Goal: Information Seeking & Learning: Learn about a topic

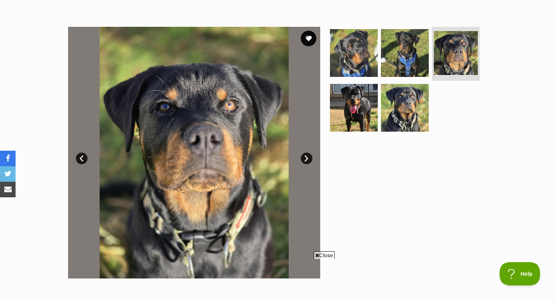
click at [306, 159] on link "Next" at bounding box center [307, 159] width 12 height 12
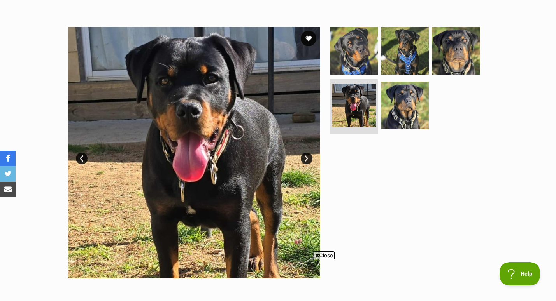
click at [306, 159] on link "Next" at bounding box center [307, 159] width 12 height 12
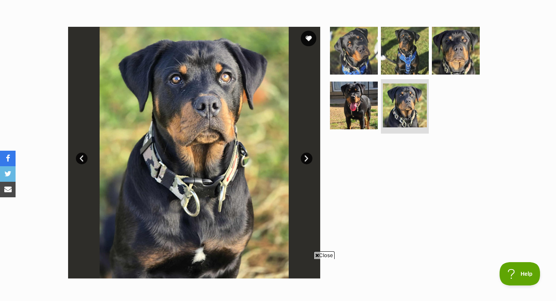
click at [306, 159] on link "Next" at bounding box center [307, 159] width 12 height 12
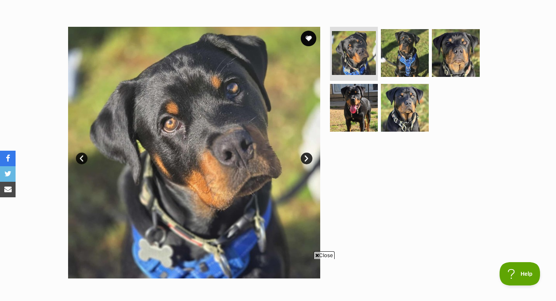
click at [306, 159] on link "Next" at bounding box center [307, 159] width 12 height 12
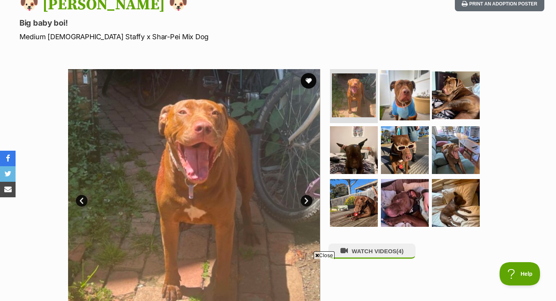
click at [397, 93] on img at bounding box center [405, 95] width 50 height 50
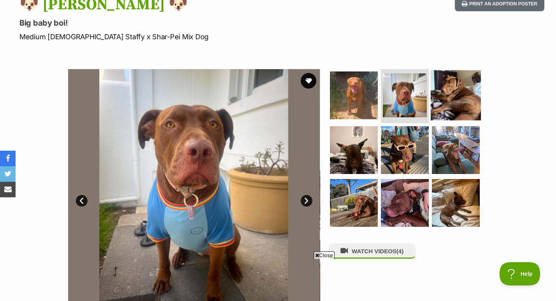
click at [450, 104] on img at bounding box center [455, 95] width 50 height 50
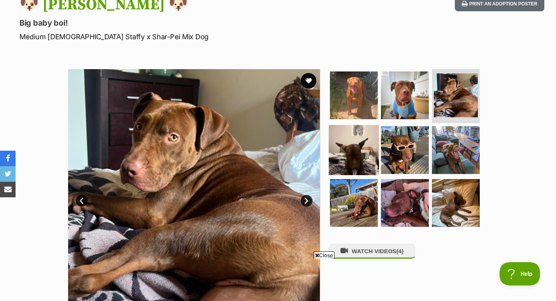
click at [340, 157] on img at bounding box center [354, 150] width 50 height 50
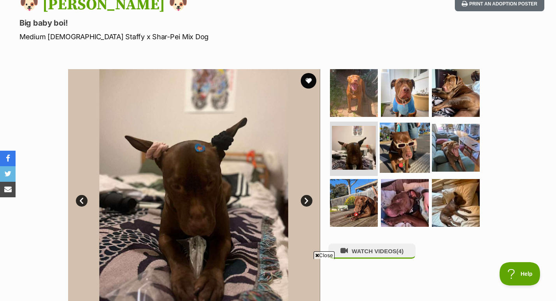
click at [394, 157] on img at bounding box center [405, 148] width 50 height 50
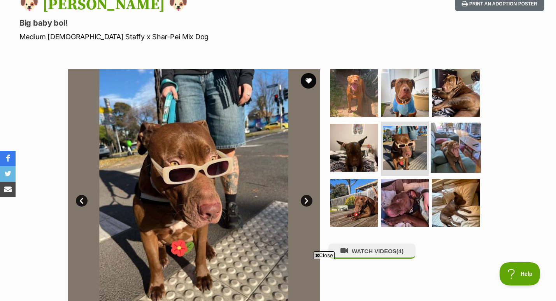
click at [455, 146] on img at bounding box center [455, 148] width 50 height 50
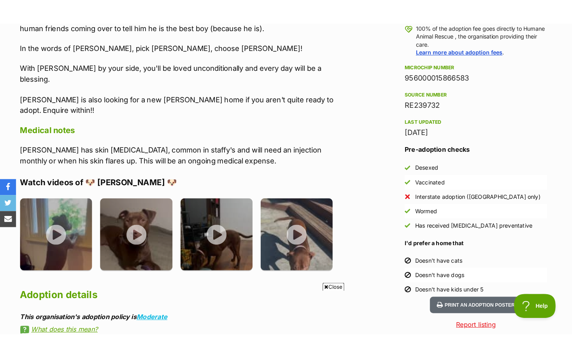
scroll to position [642, 0]
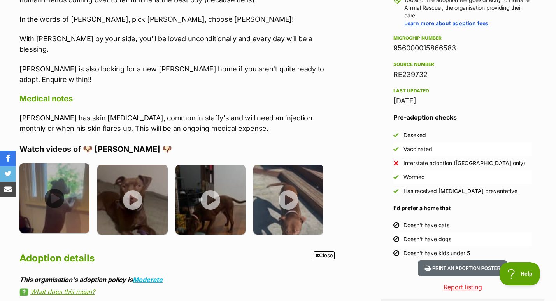
click at [59, 163] on img at bounding box center [54, 198] width 70 height 70
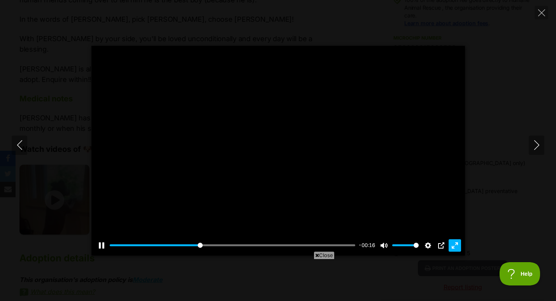
click at [456, 246] on button "Exit fullscreen Enter fullscreen" at bounding box center [454, 246] width 12 height 12
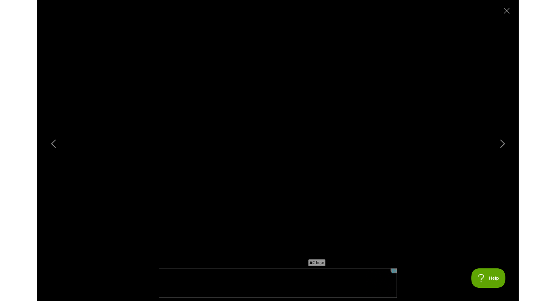
scroll to position [0, 0]
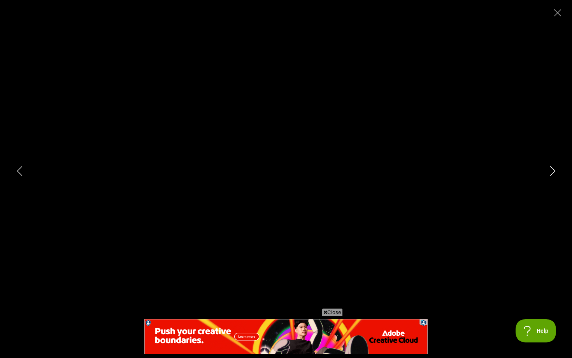
type input "100"
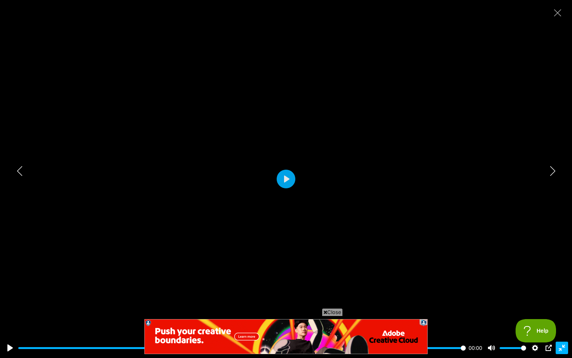
click at [555, 301] on button "Exit fullscreen Enter fullscreen" at bounding box center [561, 347] width 12 height 12
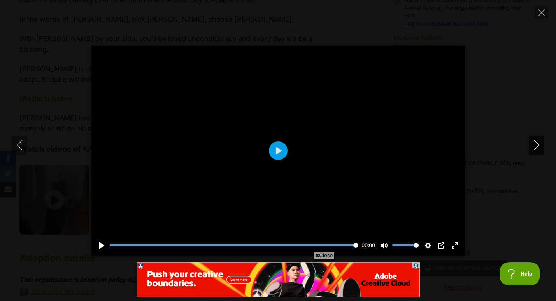
click at [537, 144] on icon "Next" at bounding box center [536, 145] width 5 height 10
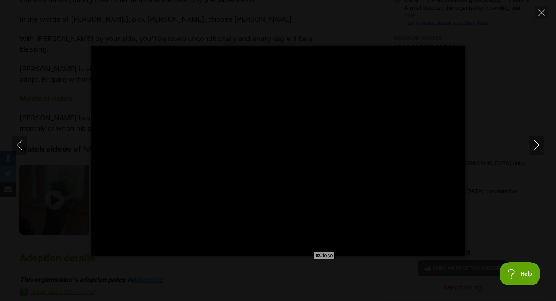
click at [322, 255] on span "Close" at bounding box center [323, 256] width 21 height 8
type input "100"
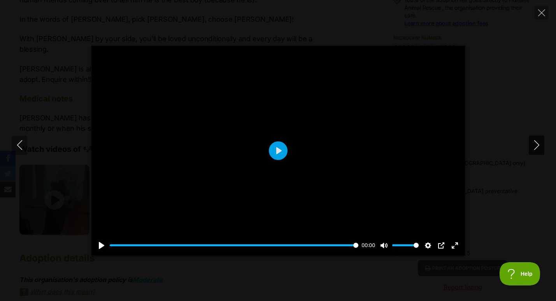
click at [532, 146] on icon "Next" at bounding box center [537, 145] width 10 height 10
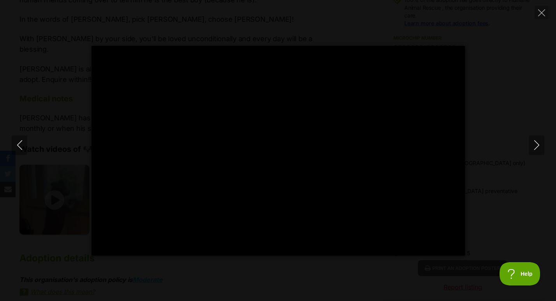
type input "100"
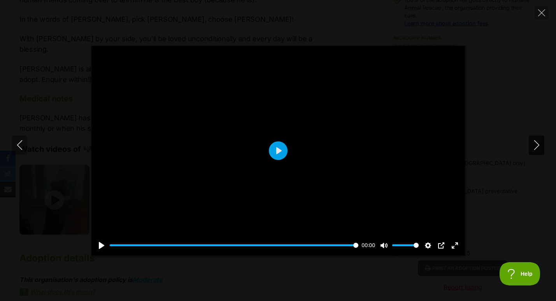
click at [529, 150] on button "Next" at bounding box center [536, 145] width 16 height 19
type input "100"
click at [534, 145] on icon "Next" at bounding box center [537, 145] width 10 height 10
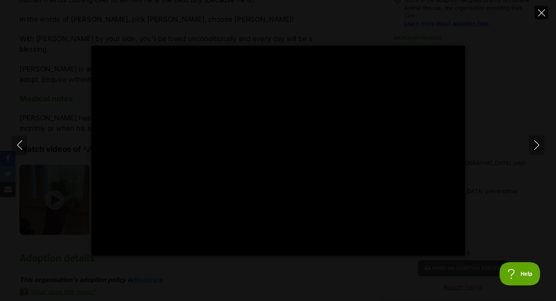
click at [541, 14] on icon "Close" at bounding box center [541, 12] width 7 height 7
type input "6.99"
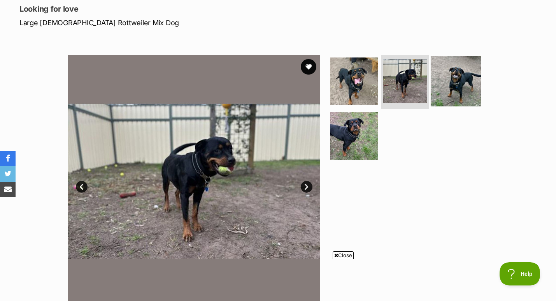
click at [459, 79] on img at bounding box center [455, 81] width 50 height 50
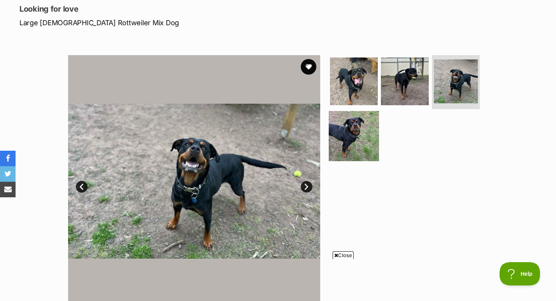
click at [364, 146] on img at bounding box center [354, 136] width 50 height 50
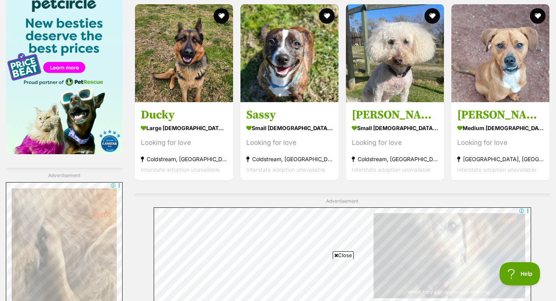
scroll to position [1171, 0]
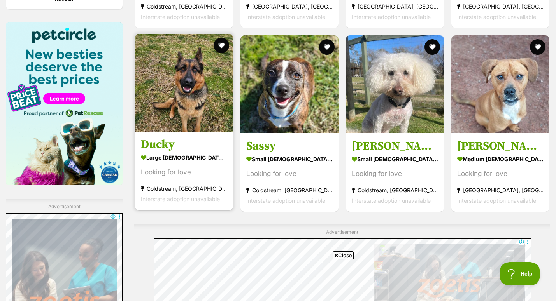
click at [182, 168] on div "Looking for love" at bounding box center [184, 173] width 86 height 10
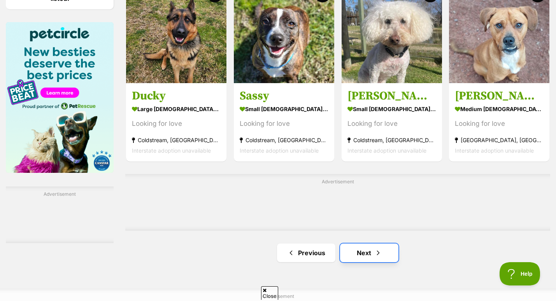
click at [358, 244] on link "Next" at bounding box center [369, 253] width 58 height 19
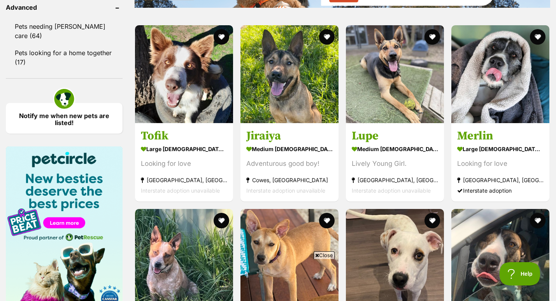
scroll to position [1046, 0]
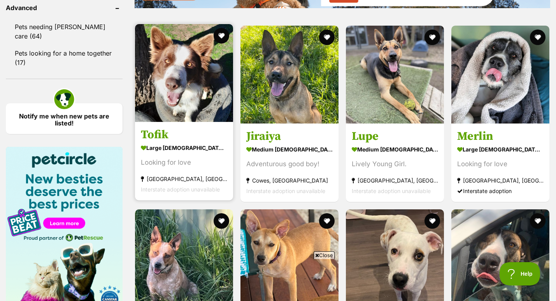
click at [189, 142] on section "large [DEMOGRAPHIC_DATA] Dog Looking for love [GEOGRAPHIC_DATA], [GEOGRAPHIC_DA…" at bounding box center [184, 168] width 86 height 52
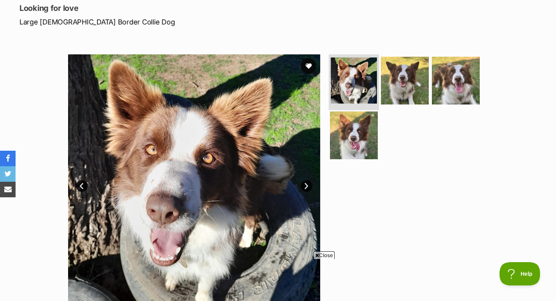
scroll to position [105, 0]
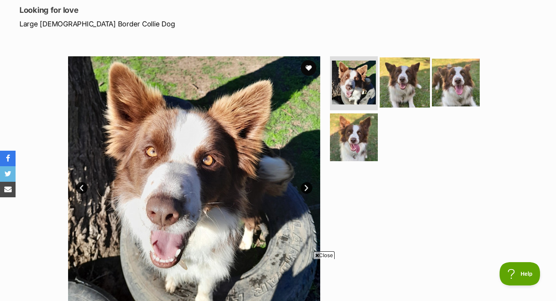
click at [400, 68] on img at bounding box center [405, 82] width 50 height 50
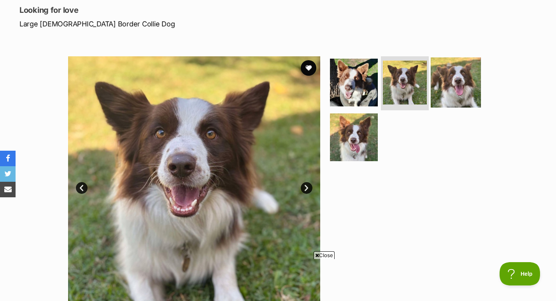
click at [458, 86] on img at bounding box center [455, 82] width 50 height 50
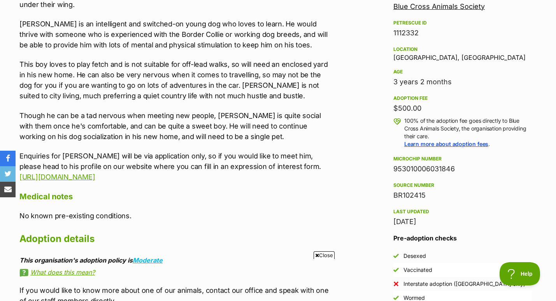
scroll to position [425, 0]
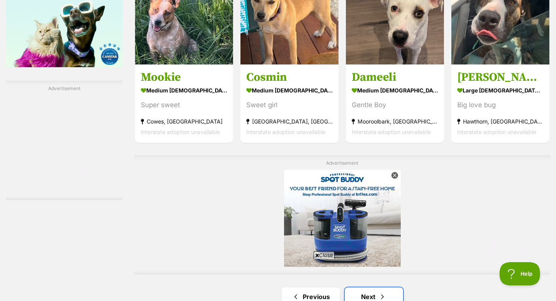
click at [371, 288] on link "Next" at bounding box center [374, 297] width 58 height 19
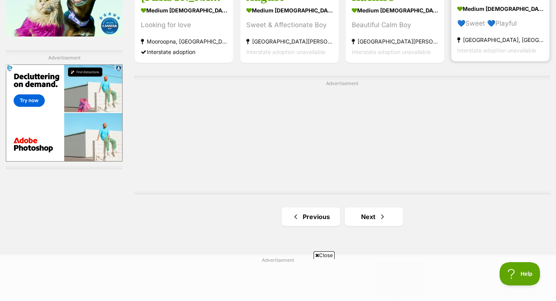
scroll to position [1338, 0]
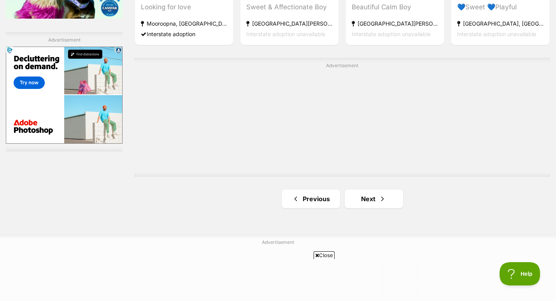
click at [381, 194] on span "Next page" at bounding box center [382, 198] width 8 height 9
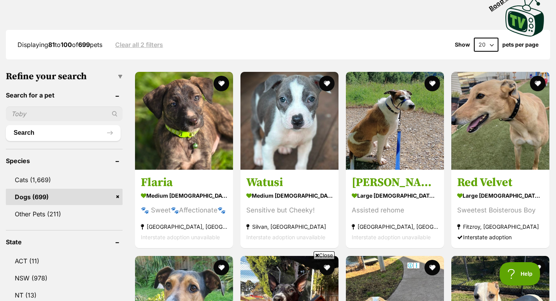
scroll to position [185, 0]
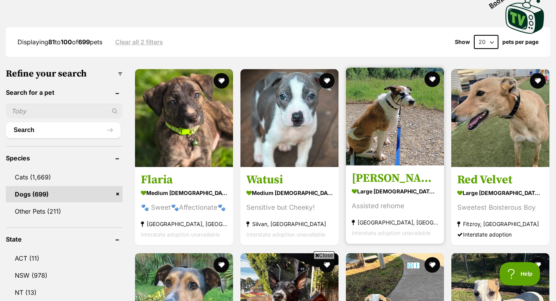
click at [378, 166] on link "Buddy Holly large male Dog Assisted rehome Noble Park, VIC Interstate adoption …" at bounding box center [395, 205] width 98 height 79
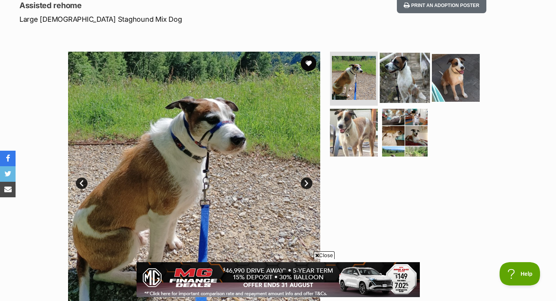
click at [410, 77] on img at bounding box center [405, 77] width 50 height 50
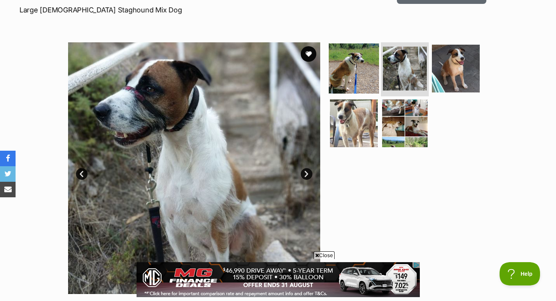
scroll to position [119, 0]
click at [353, 81] on img at bounding box center [354, 69] width 50 height 50
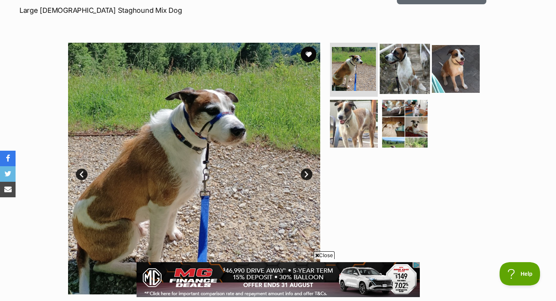
click at [411, 75] on img at bounding box center [405, 69] width 50 height 50
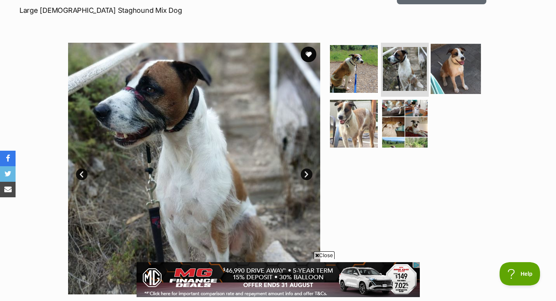
click at [444, 70] on img at bounding box center [455, 69] width 50 height 50
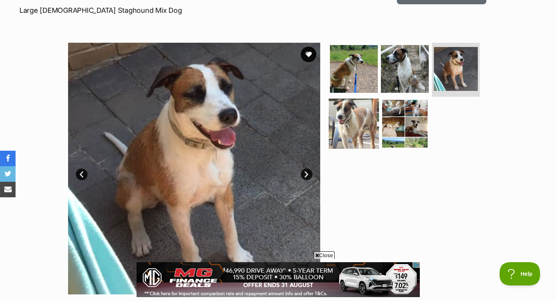
click at [358, 123] on img at bounding box center [354, 124] width 50 height 50
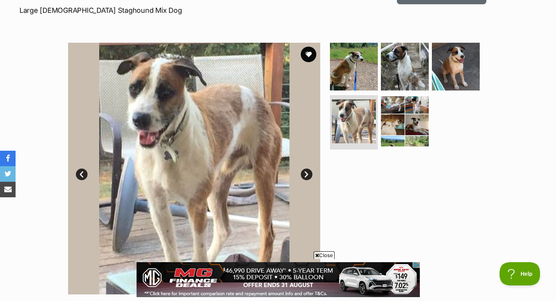
click at [407, 126] on img at bounding box center [405, 121] width 50 height 50
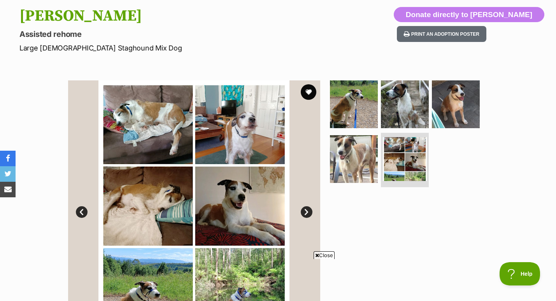
scroll to position [0, 0]
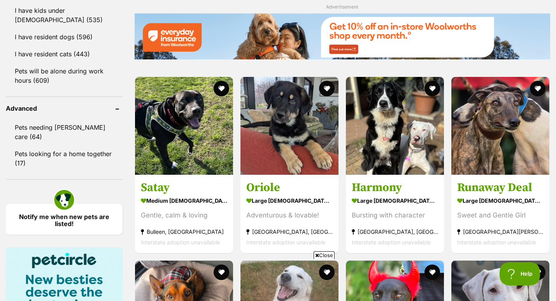
scroll to position [950, 0]
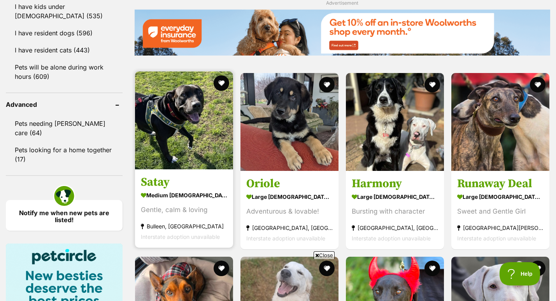
click at [181, 205] on div "Gentle, calm & loving" at bounding box center [184, 210] width 86 height 10
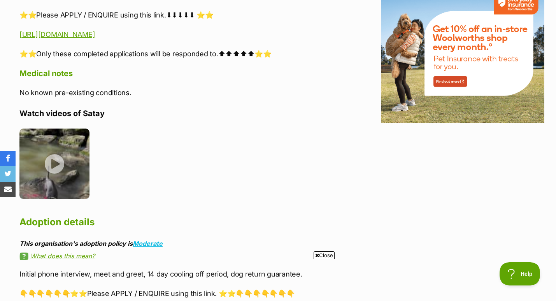
scroll to position [902, 0]
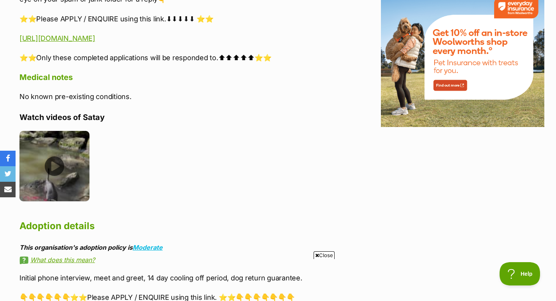
click at [57, 154] on img at bounding box center [54, 166] width 70 height 70
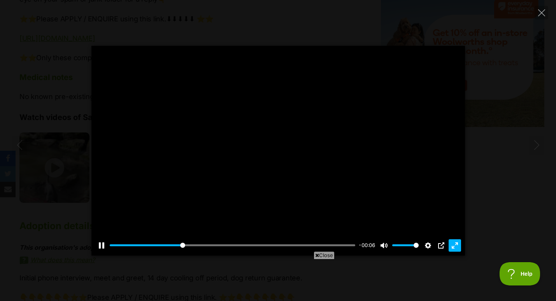
click at [454, 248] on button "Exit fullscreen Enter fullscreen" at bounding box center [454, 246] width 12 height 12
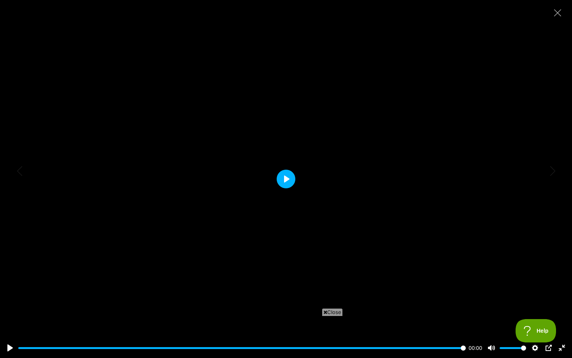
click at [283, 178] on button "Play" at bounding box center [285, 179] width 19 height 19
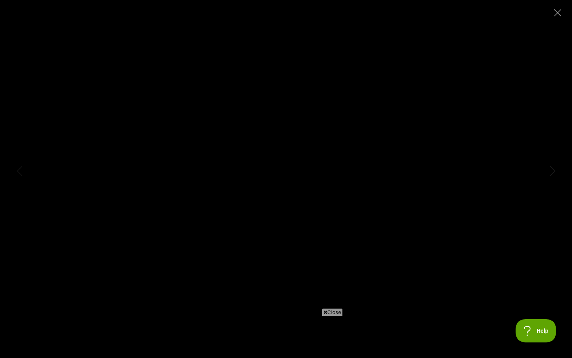
type input "100"
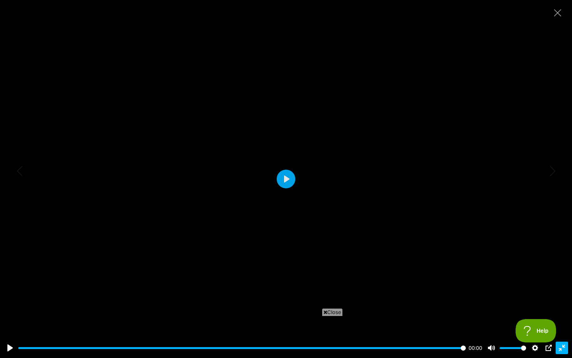
click at [555, 301] on button "Exit fullscreen Enter fullscreen" at bounding box center [561, 347] width 12 height 12
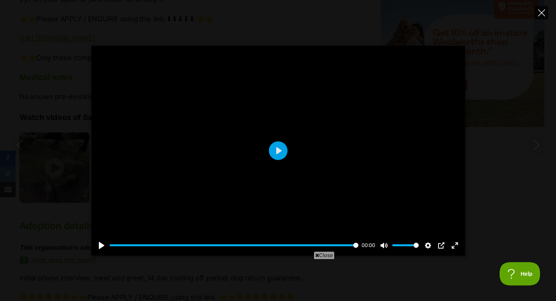
click at [539, 13] on icon "Close" at bounding box center [541, 12] width 7 height 7
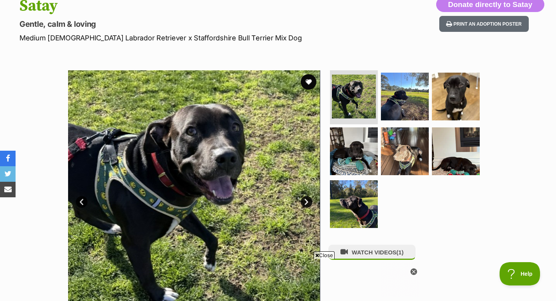
scroll to position [81, 0]
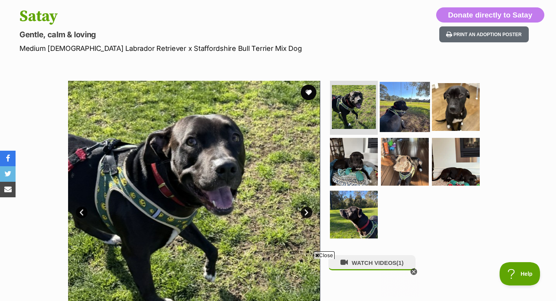
click at [401, 110] on img at bounding box center [405, 107] width 50 height 50
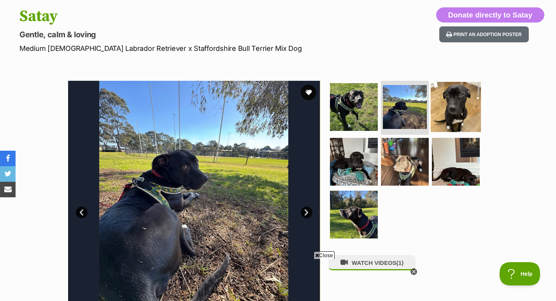
click at [455, 111] on img at bounding box center [455, 107] width 50 height 50
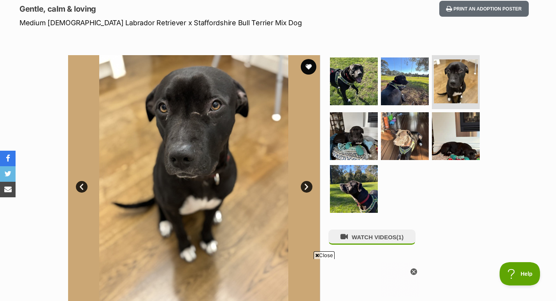
scroll to position [173, 0]
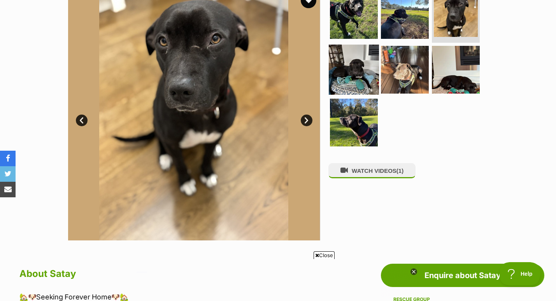
click at [350, 68] on img at bounding box center [354, 70] width 50 height 50
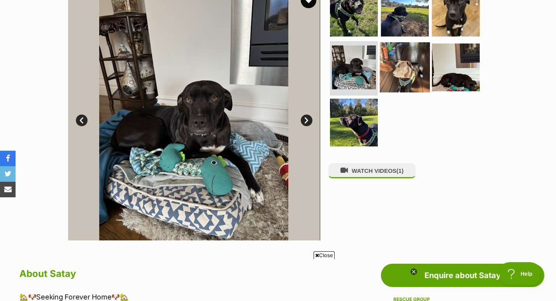
click at [403, 70] on img at bounding box center [405, 67] width 50 height 50
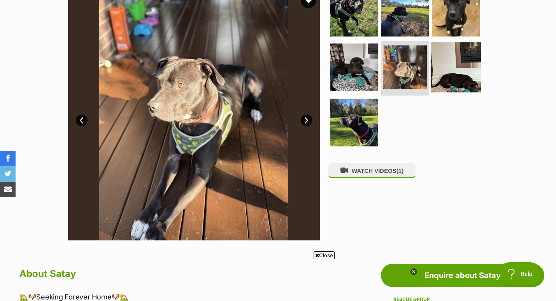
click at [458, 74] on img at bounding box center [455, 67] width 50 height 50
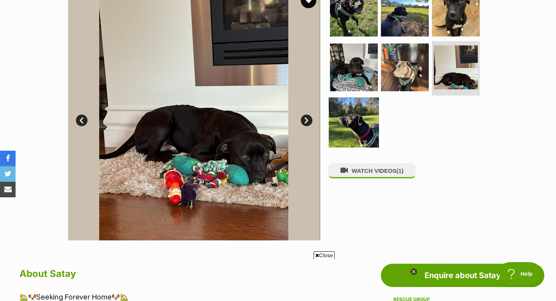
click at [350, 120] on img at bounding box center [354, 123] width 50 height 50
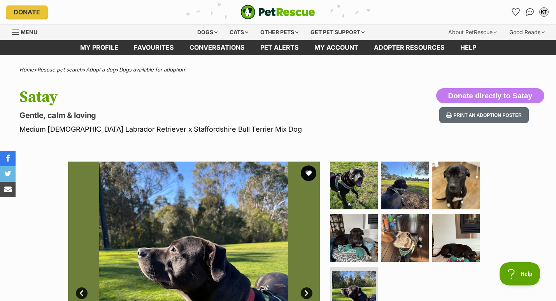
scroll to position [0, 0]
click at [306, 171] on button "favourite" at bounding box center [308, 173] width 17 height 17
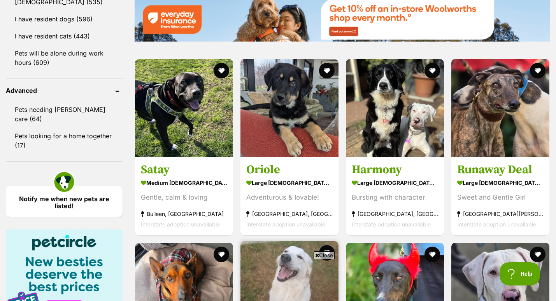
scroll to position [964, 0]
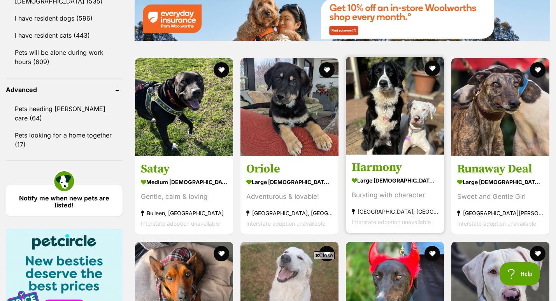
click at [388, 175] on strong "large female Dog" at bounding box center [395, 180] width 86 height 11
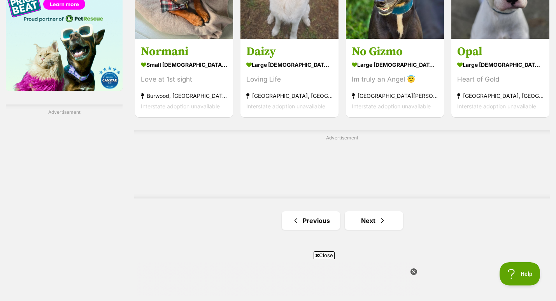
scroll to position [1268, 0]
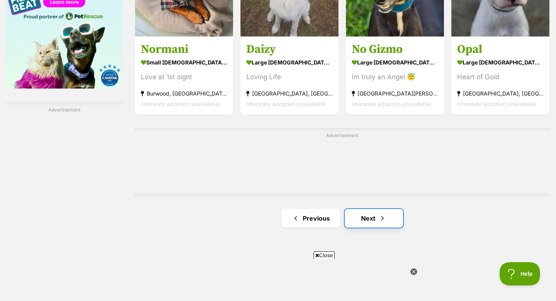
click at [370, 209] on link "Next" at bounding box center [374, 218] width 58 height 19
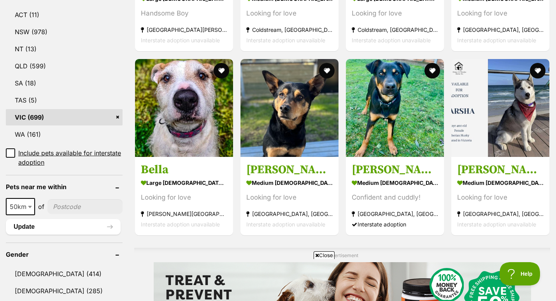
scroll to position [420, 0]
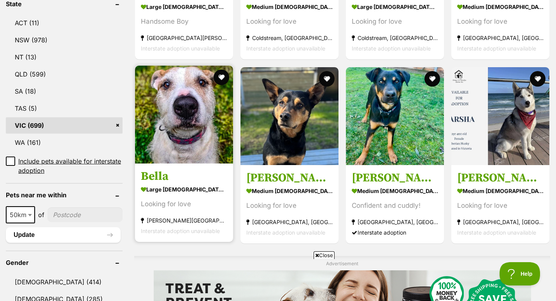
click at [166, 184] on strong "large [DEMOGRAPHIC_DATA] Dog" at bounding box center [184, 189] width 86 height 11
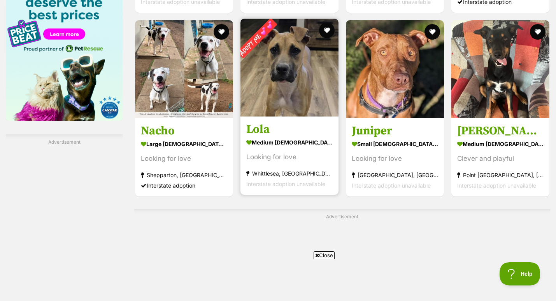
scroll to position [1235, 0]
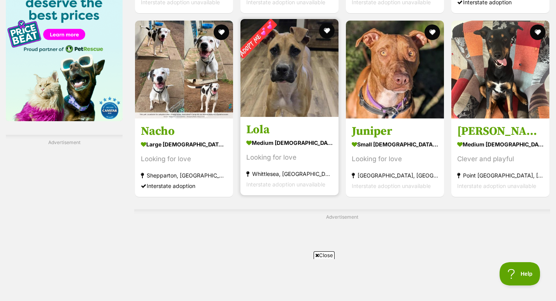
click at [303, 152] on div "Looking for love" at bounding box center [289, 157] width 86 height 10
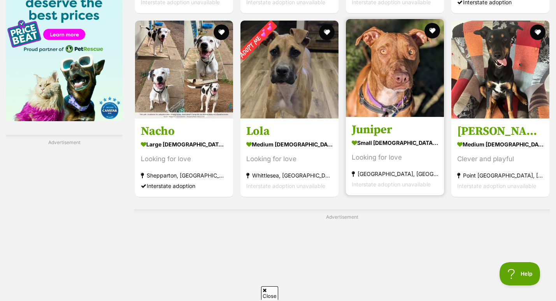
click at [378, 148] on section "small female Dog Looking for love Cranbourne West, VIC Interstate adoption unav…" at bounding box center [395, 163] width 86 height 52
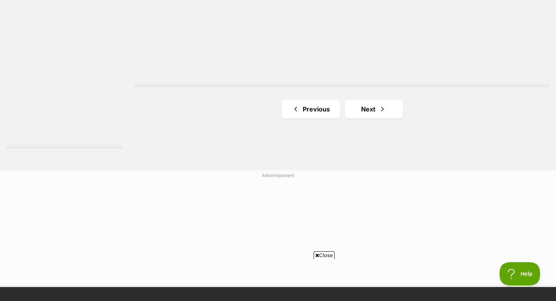
scroll to position [1527, 0]
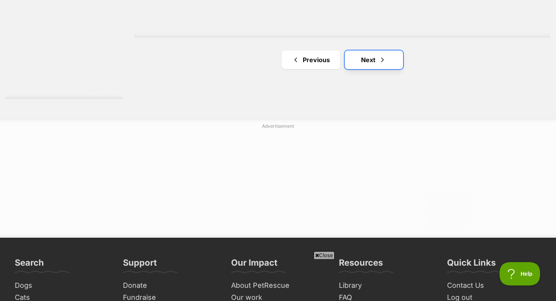
click at [363, 51] on link "Next" at bounding box center [374, 60] width 58 height 19
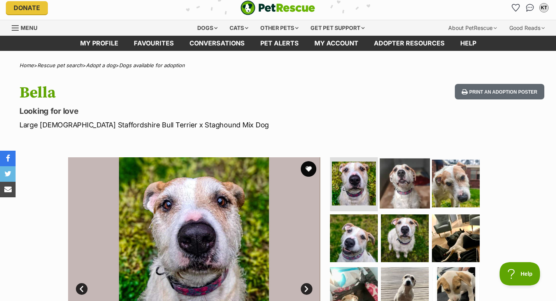
click at [404, 175] on img at bounding box center [405, 183] width 50 height 50
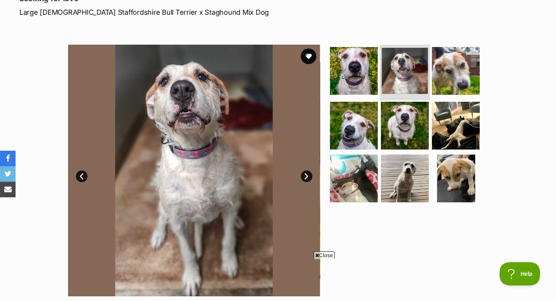
scroll to position [124, 0]
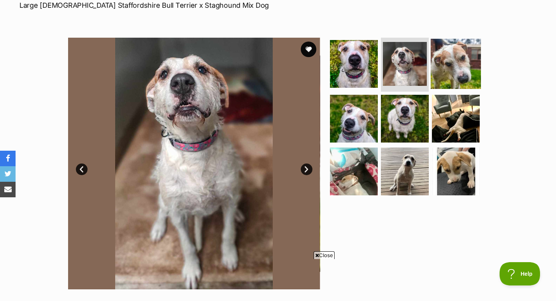
click at [451, 70] on img at bounding box center [455, 63] width 50 height 50
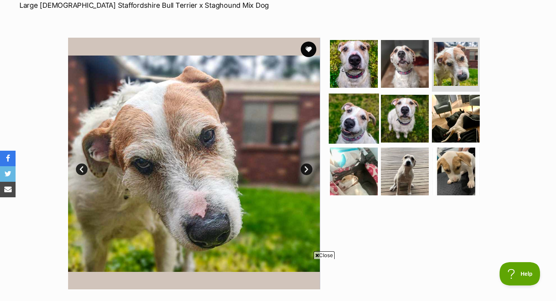
click at [363, 115] on img at bounding box center [354, 119] width 50 height 50
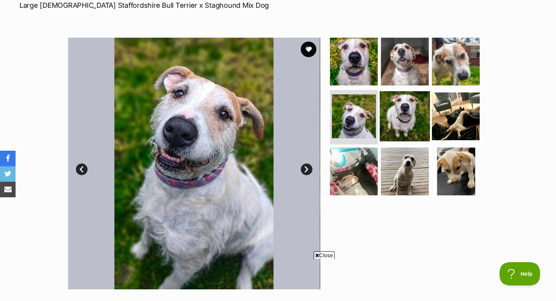
click at [410, 119] on img at bounding box center [405, 116] width 50 height 50
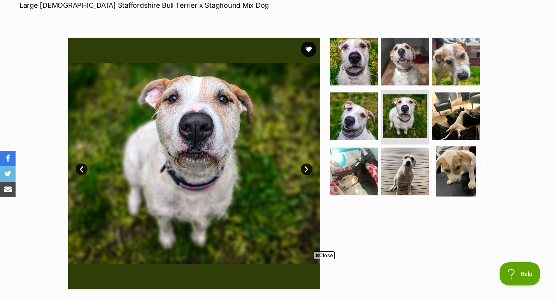
click at [441, 172] on img at bounding box center [455, 172] width 50 height 50
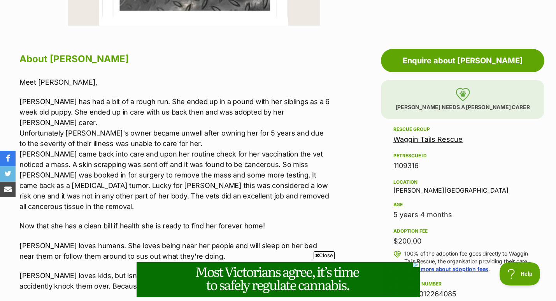
scroll to position [0, 0]
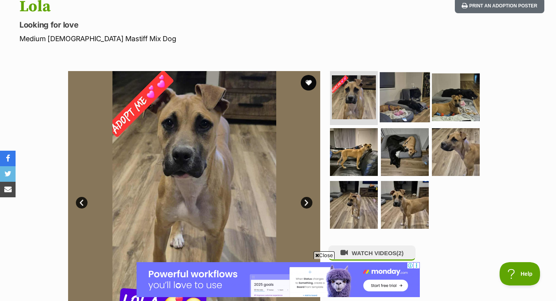
click at [402, 95] on img at bounding box center [405, 97] width 50 height 50
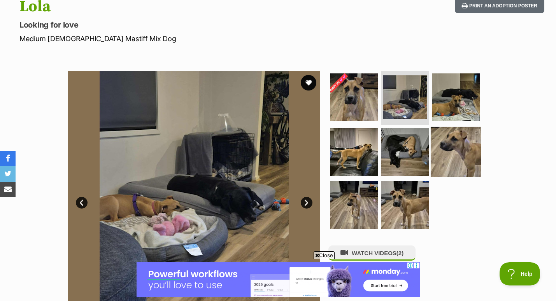
click at [455, 144] on img at bounding box center [455, 152] width 50 height 50
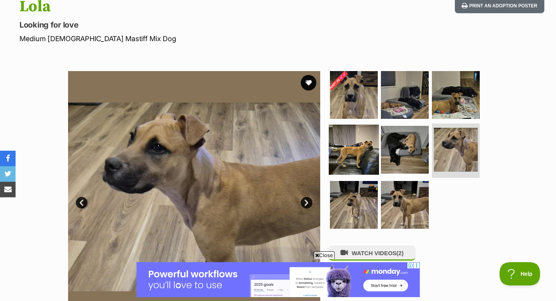
click at [363, 153] on img at bounding box center [354, 150] width 50 height 50
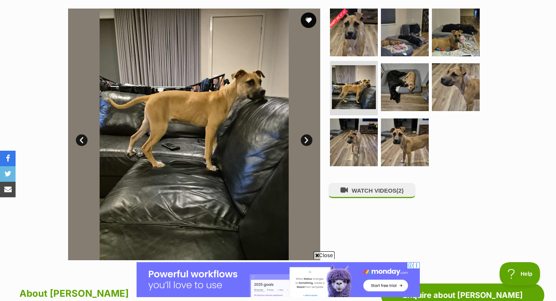
scroll to position [98, 0]
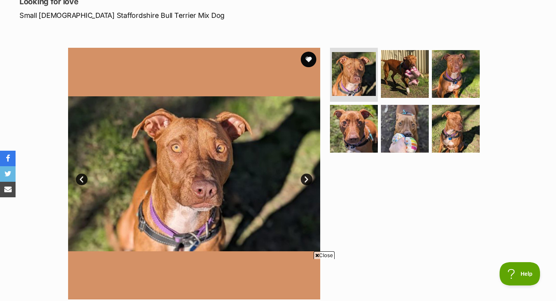
scroll to position [90, 0]
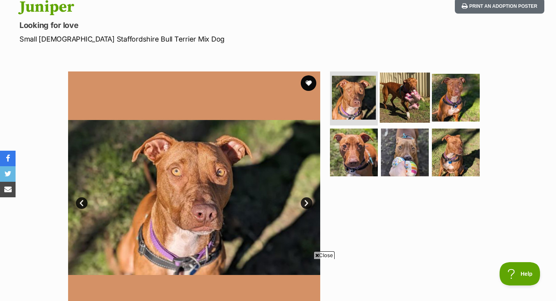
click at [414, 92] on img at bounding box center [405, 97] width 50 height 50
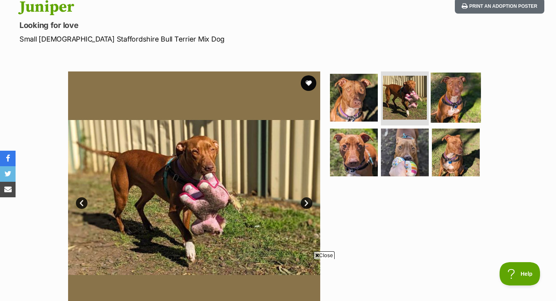
click at [450, 98] on img at bounding box center [455, 97] width 50 height 50
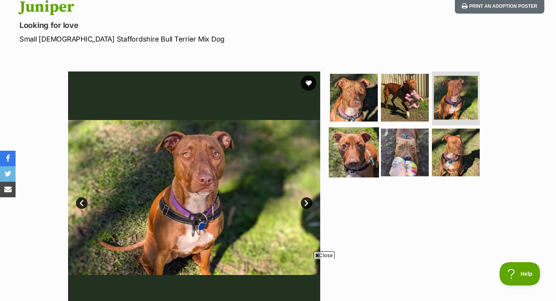
click at [359, 151] on img at bounding box center [354, 153] width 50 height 50
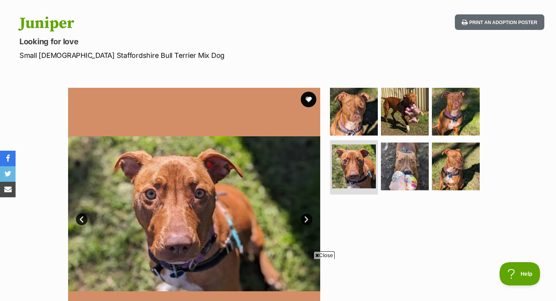
scroll to position [0, 0]
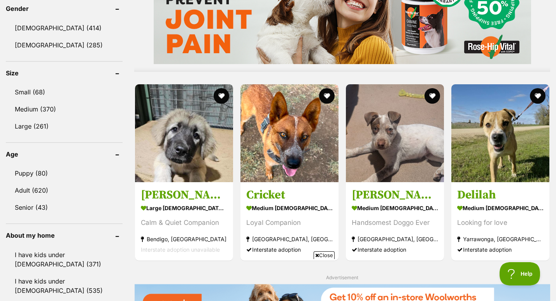
scroll to position [710, 0]
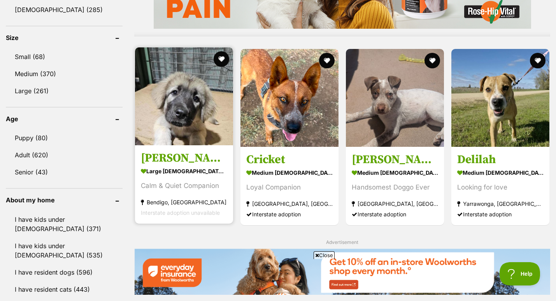
click at [182, 166] on section "large [DEMOGRAPHIC_DATA] Dog Calm & Quiet Companion [GEOGRAPHIC_DATA], [GEOGRAP…" at bounding box center [184, 192] width 86 height 52
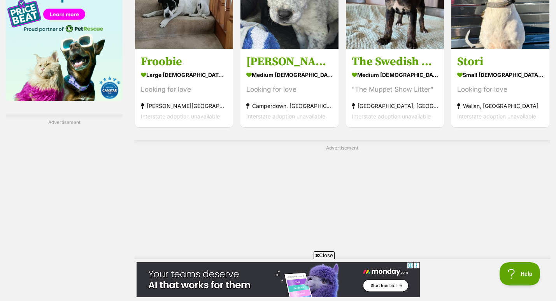
scroll to position [1268, 0]
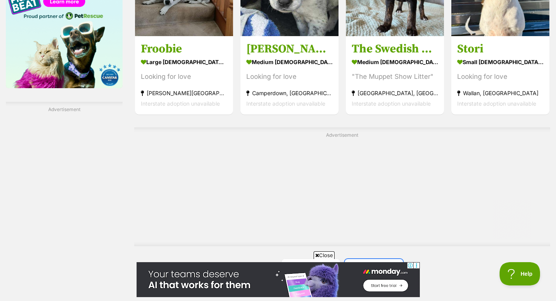
click at [369, 259] on link "Next" at bounding box center [374, 268] width 58 height 19
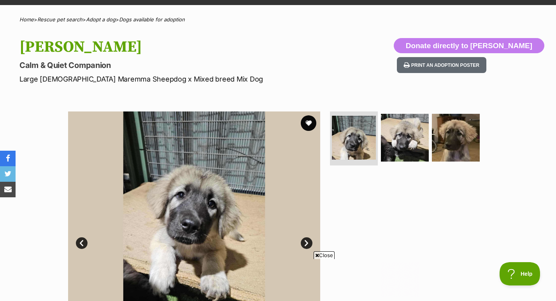
scroll to position [63, 0]
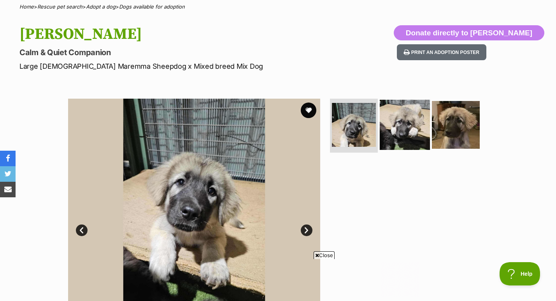
click at [397, 136] on img at bounding box center [405, 125] width 50 height 50
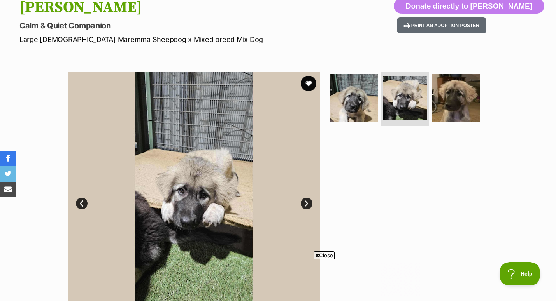
scroll to position [100, 0]
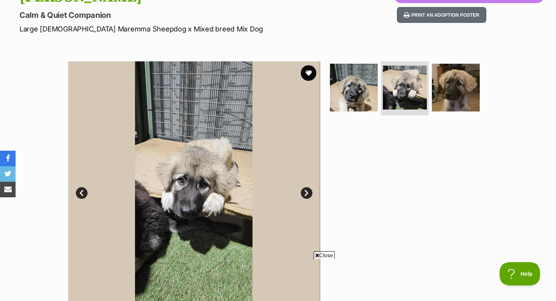
click at [306, 192] on link "Next" at bounding box center [307, 193] width 12 height 12
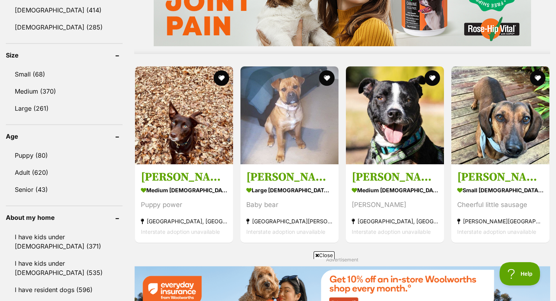
scroll to position [689, 0]
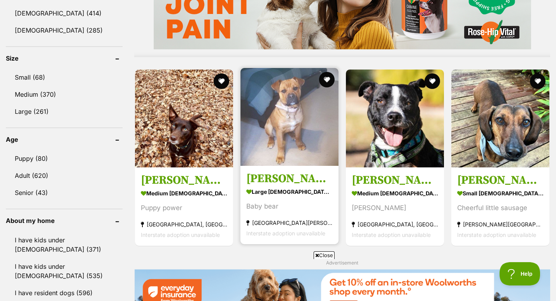
click at [286, 166] on link "Skye Peggotty large female Dog Baby bear Carrum Downs, VIC Interstate adoption …" at bounding box center [289, 205] width 98 height 79
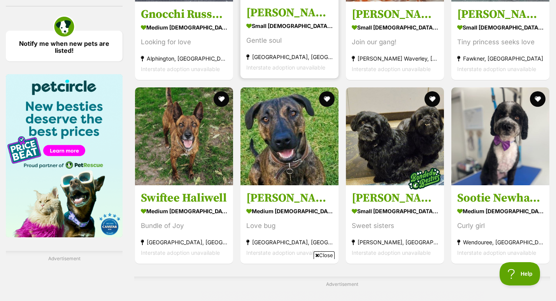
scroll to position [1123, 0]
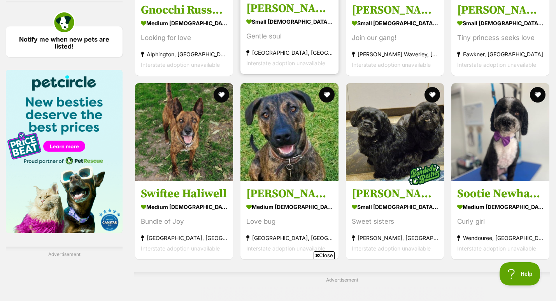
click at [297, 187] on h3 "Meg Kumara" at bounding box center [289, 194] width 86 height 15
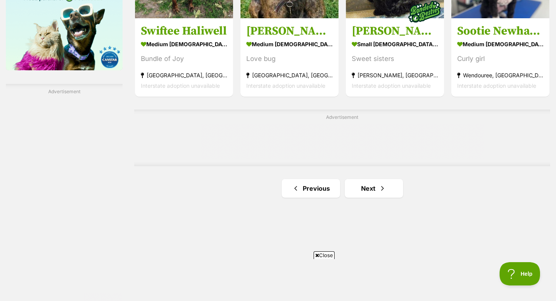
scroll to position [1295, 0]
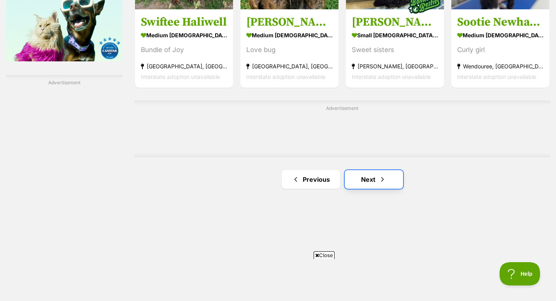
click at [376, 170] on link "Next" at bounding box center [374, 179] width 58 height 19
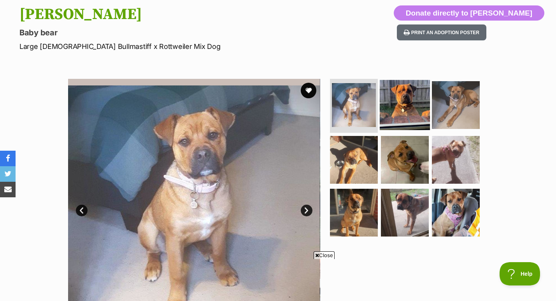
click at [406, 99] on img at bounding box center [405, 105] width 50 height 50
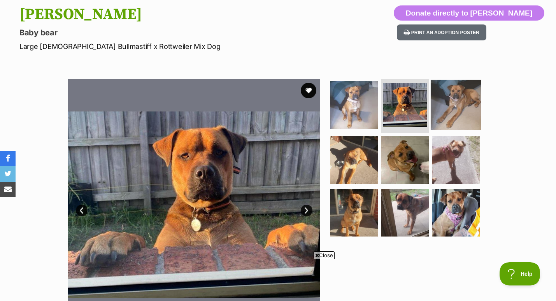
click at [449, 109] on img at bounding box center [455, 105] width 50 height 50
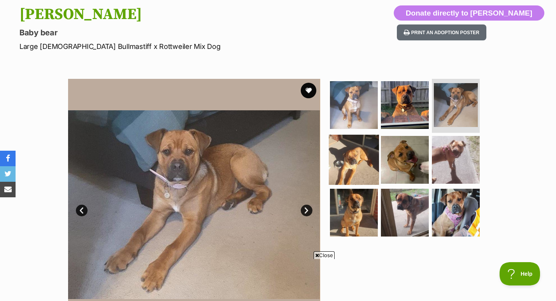
click at [364, 153] on img at bounding box center [354, 160] width 50 height 50
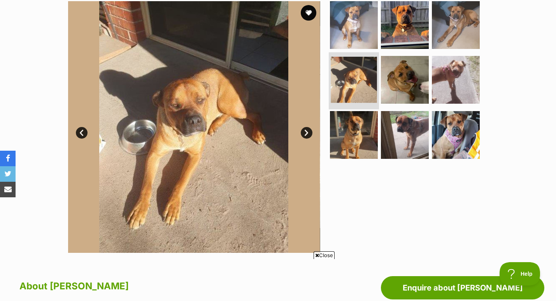
scroll to position [158, 0]
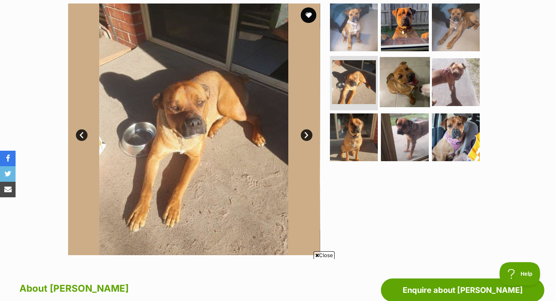
click at [413, 87] on img at bounding box center [405, 82] width 50 height 50
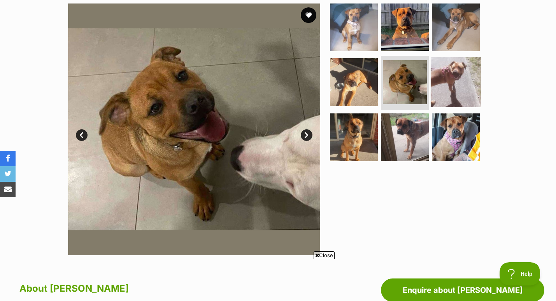
click at [449, 91] on img at bounding box center [455, 82] width 50 height 50
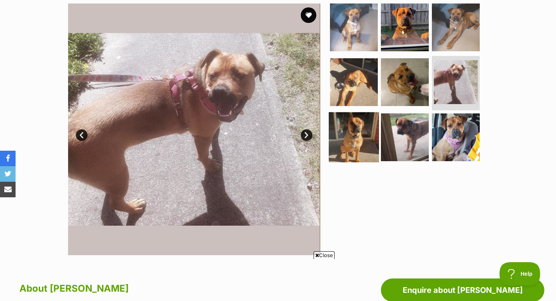
click at [351, 128] on img at bounding box center [354, 137] width 50 height 50
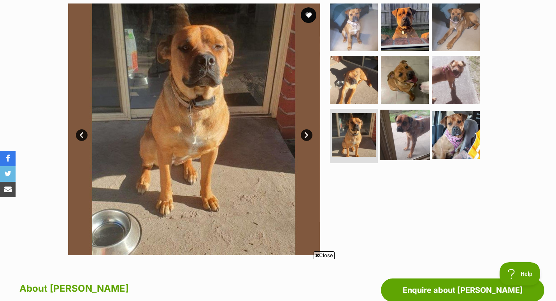
click at [392, 141] on img at bounding box center [405, 135] width 50 height 50
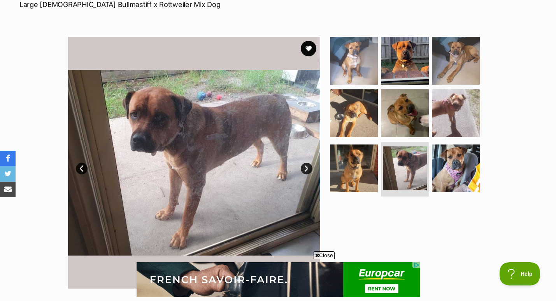
scroll to position [121, 0]
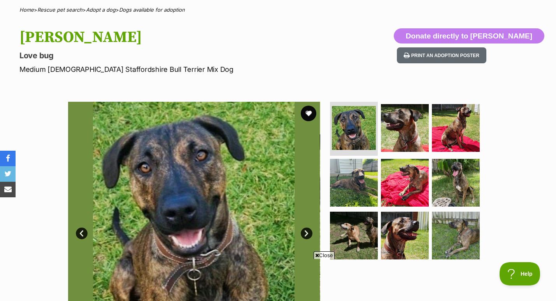
scroll to position [113, 0]
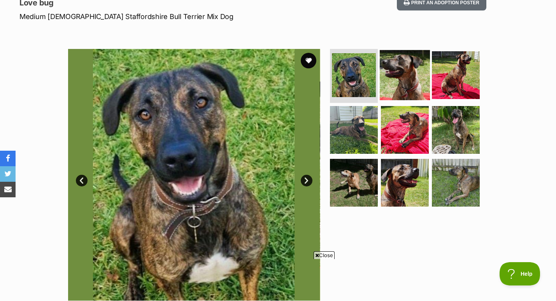
click at [404, 67] on img at bounding box center [405, 75] width 50 height 50
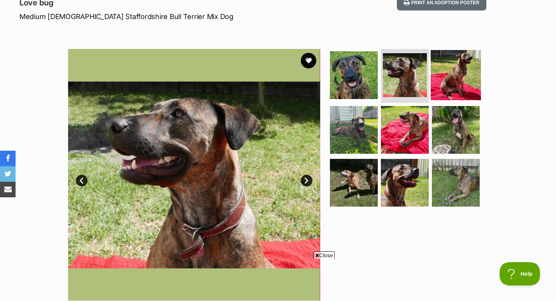
click at [454, 71] on img at bounding box center [455, 75] width 50 height 50
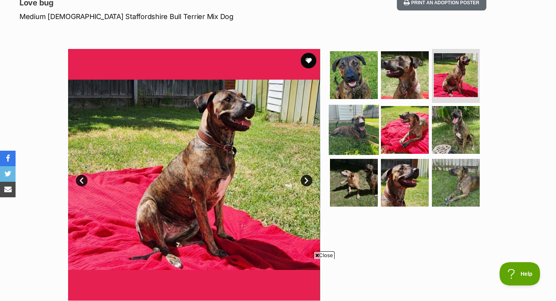
click at [358, 130] on img at bounding box center [354, 130] width 50 height 50
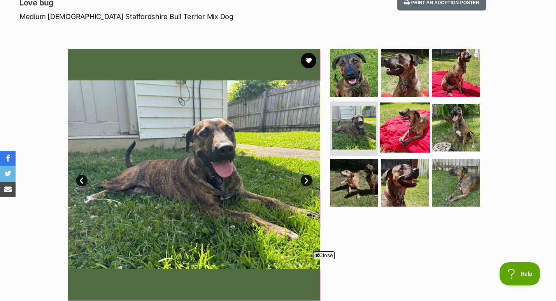
click at [385, 112] on img at bounding box center [405, 128] width 50 height 50
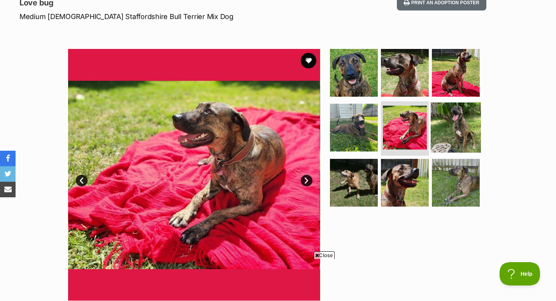
click at [455, 127] on img at bounding box center [455, 128] width 50 height 50
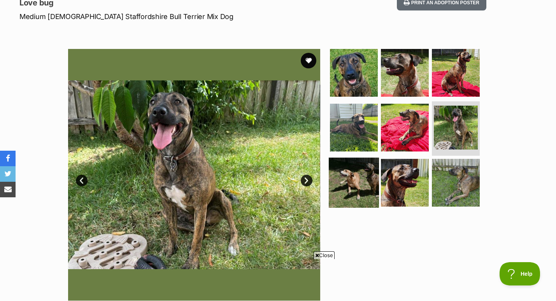
click at [366, 177] on img at bounding box center [354, 183] width 50 height 50
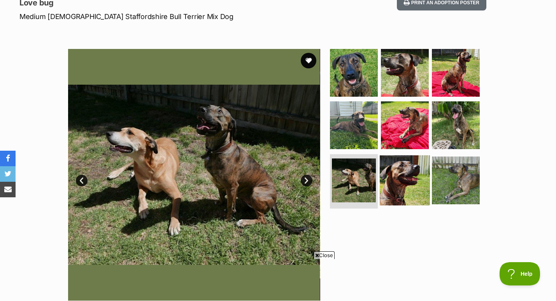
click at [398, 197] on img at bounding box center [405, 181] width 50 height 50
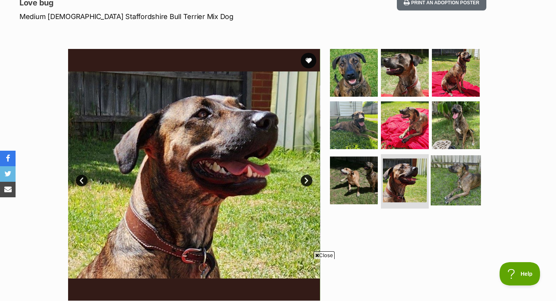
click at [458, 179] on img at bounding box center [455, 181] width 50 height 50
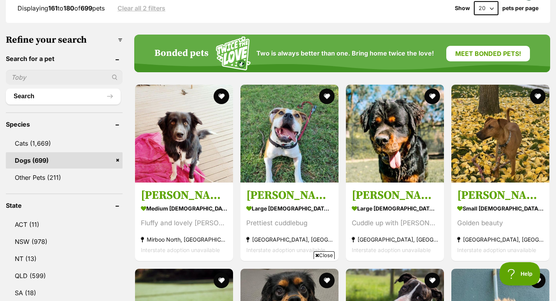
scroll to position [224, 0]
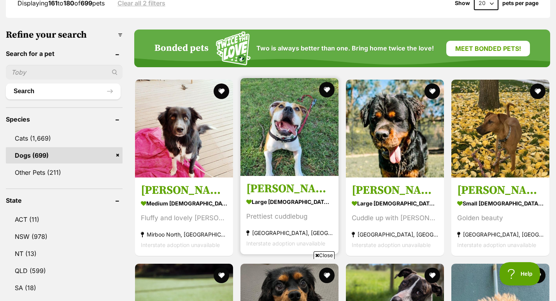
click at [269, 197] on section "large female Dog Prettiest cuddlebug Brunswick, VIC Interstate adoption unavail…" at bounding box center [289, 223] width 86 height 52
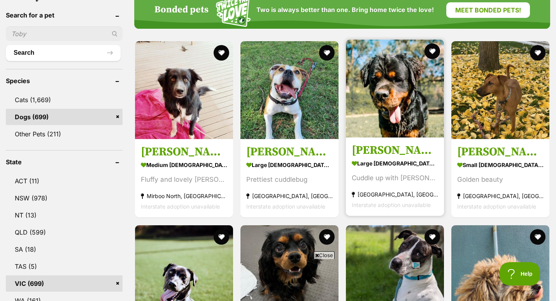
scroll to position [255, 0]
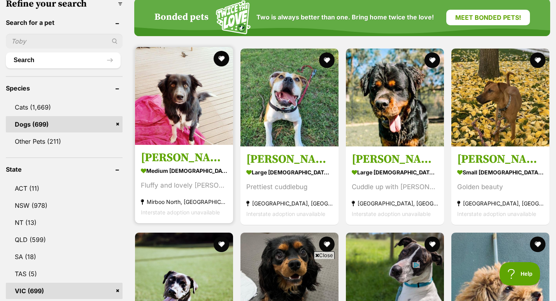
click at [197, 151] on h3 "[PERSON_NAME]" at bounding box center [184, 158] width 86 height 15
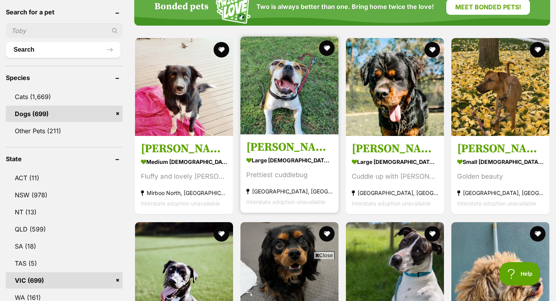
scroll to position [229, 0]
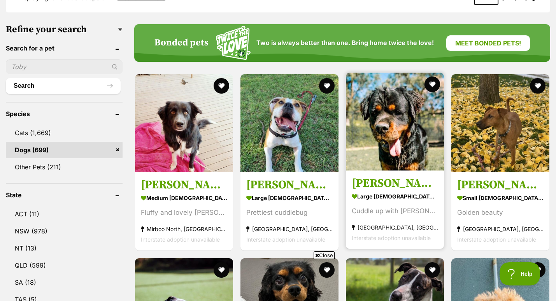
click at [381, 206] on div "Cuddle up with Kozy" at bounding box center [395, 211] width 86 height 10
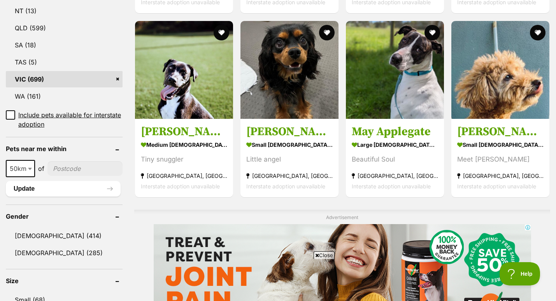
scroll to position [472, 0]
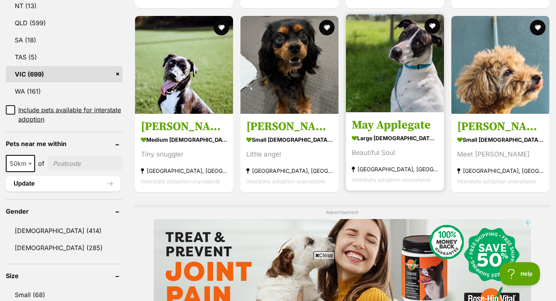
click at [385, 133] on section "large female Dog Beautiful Soul Gisborne, VIC Interstate adoption unavailable" at bounding box center [395, 159] width 86 height 52
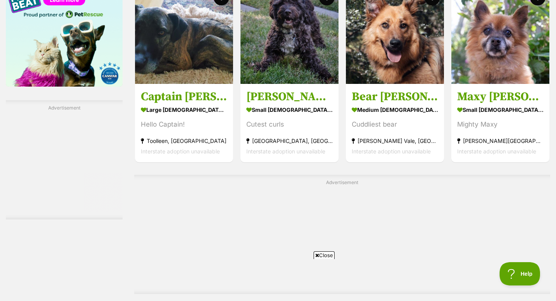
scroll to position [1328, 0]
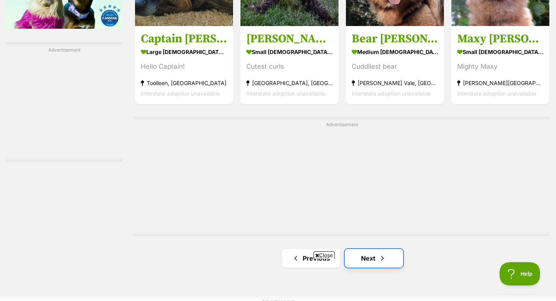
click at [379, 249] on link "Next" at bounding box center [374, 258] width 58 height 19
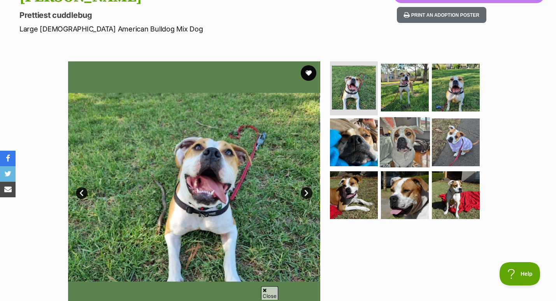
click at [401, 138] on img at bounding box center [405, 142] width 50 height 50
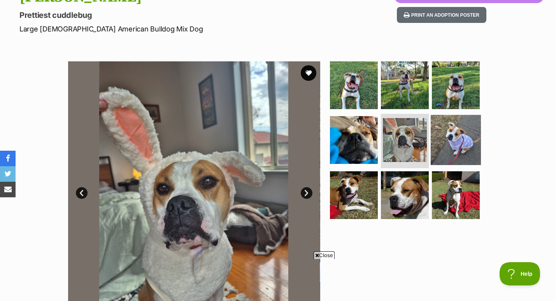
click at [447, 142] on img at bounding box center [455, 140] width 50 height 50
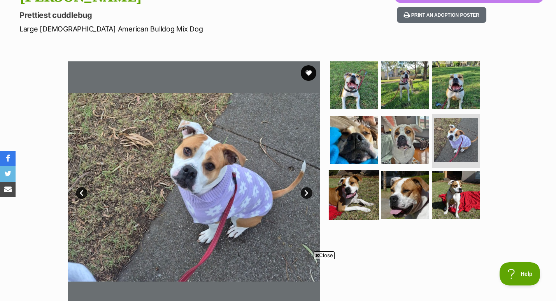
click at [352, 198] on img at bounding box center [354, 195] width 50 height 50
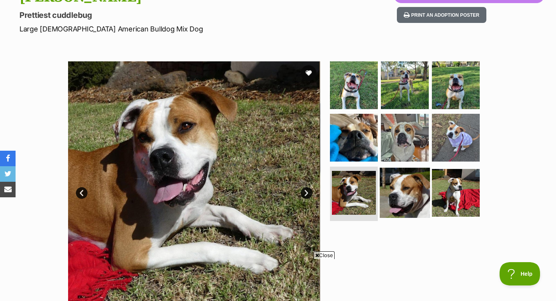
click at [397, 200] on img at bounding box center [405, 193] width 50 height 50
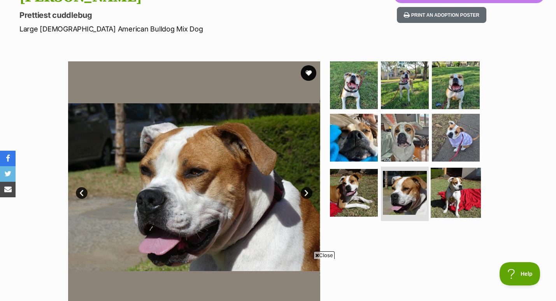
click at [455, 181] on img at bounding box center [455, 193] width 50 height 50
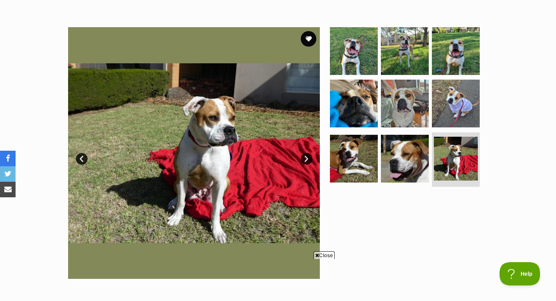
scroll to position [64, 0]
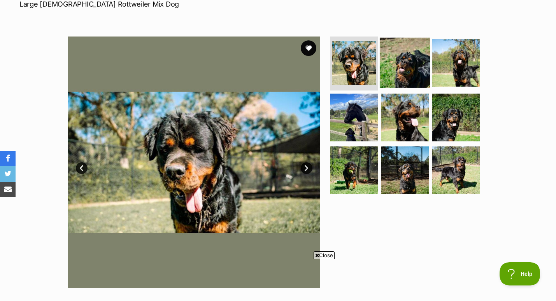
click at [394, 60] on img at bounding box center [405, 62] width 50 height 50
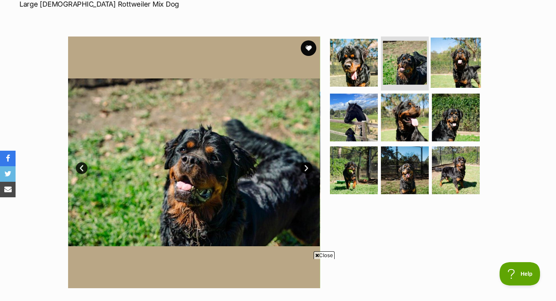
click at [466, 58] on img at bounding box center [455, 62] width 50 height 50
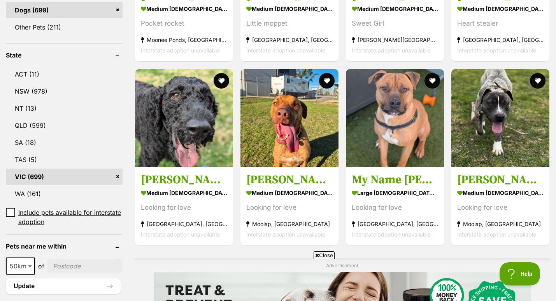
scroll to position [368, 0]
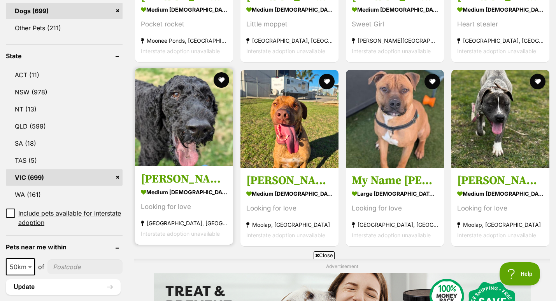
click at [187, 202] on div "Looking for love" at bounding box center [184, 207] width 86 height 10
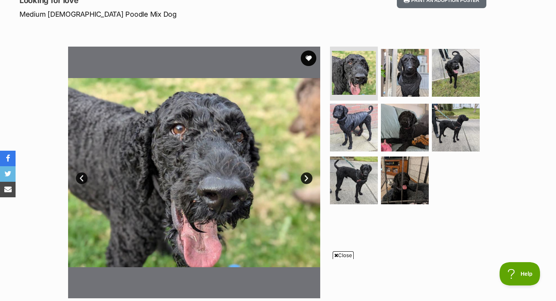
scroll to position [143, 0]
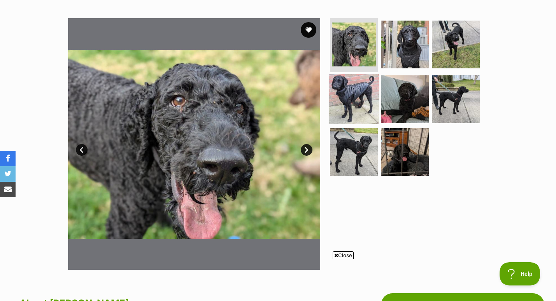
click at [365, 104] on img at bounding box center [354, 99] width 50 height 50
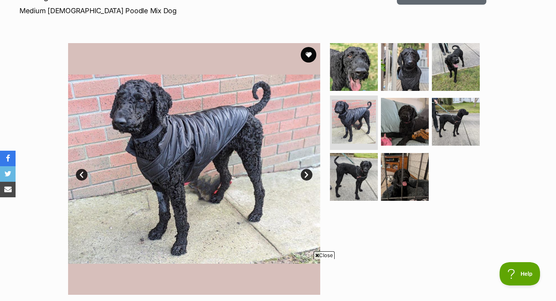
scroll to position [144, 0]
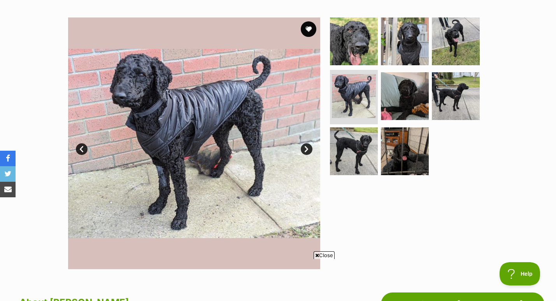
click at [304, 148] on link "Next" at bounding box center [307, 149] width 12 height 12
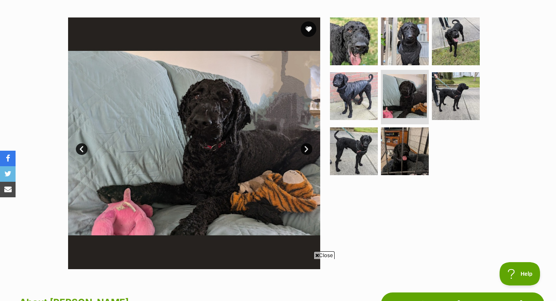
click at [304, 148] on link "Next" at bounding box center [307, 149] width 12 height 12
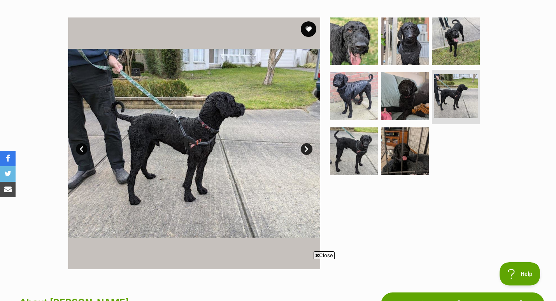
click at [307, 147] on link "Next" at bounding box center [307, 149] width 12 height 12
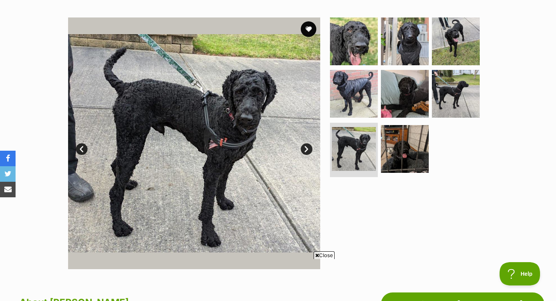
click at [307, 147] on link "Next" at bounding box center [307, 149] width 12 height 12
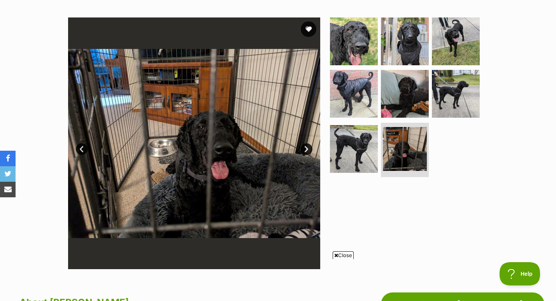
click at [307, 147] on link "Next" at bounding box center [307, 149] width 12 height 12
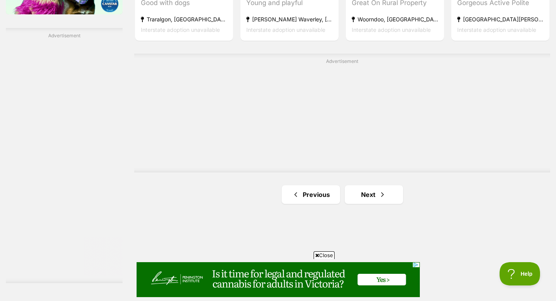
scroll to position [1415, 0]
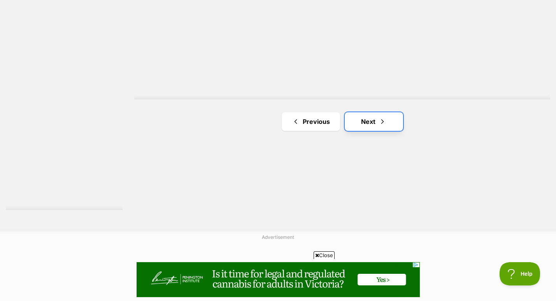
click at [381, 117] on span "Next page" at bounding box center [382, 121] width 8 height 9
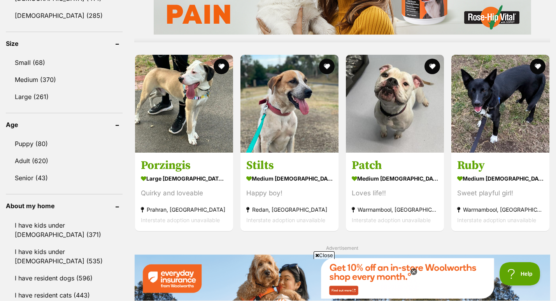
scroll to position [743, 0]
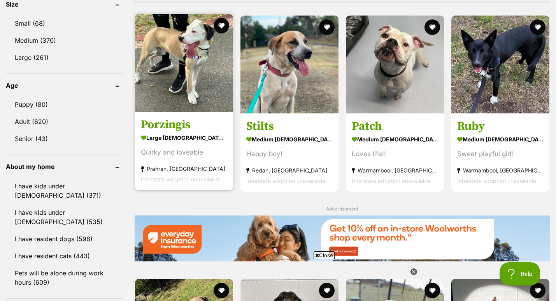
click at [166, 147] on div "Quirky and loveable" at bounding box center [184, 152] width 86 height 10
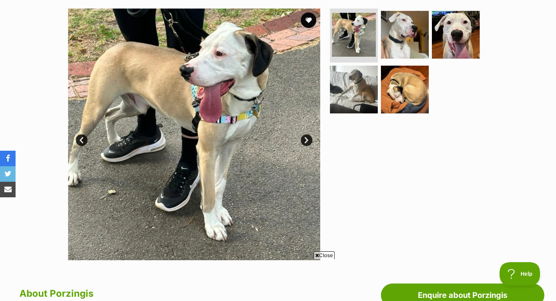
click at [303, 139] on link "Next" at bounding box center [307, 141] width 12 height 12
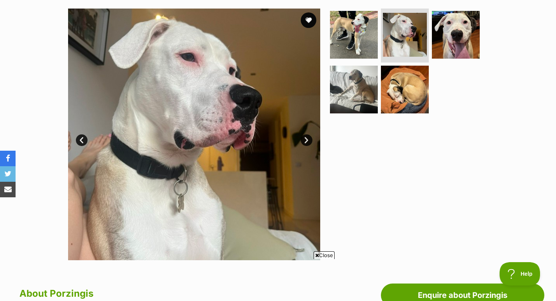
click at [305, 139] on link "Next" at bounding box center [307, 141] width 12 height 12
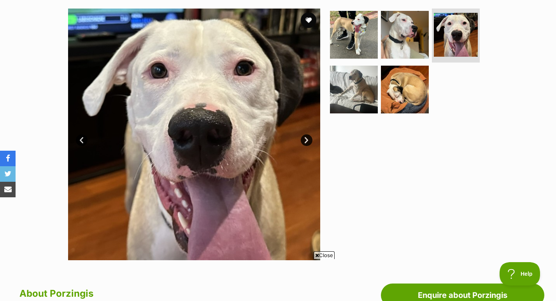
click at [306, 139] on link "Next" at bounding box center [307, 141] width 12 height 12
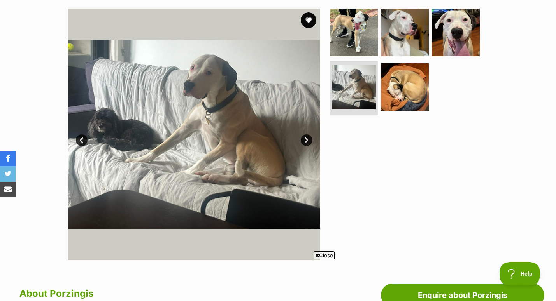
click at [306, 139] on link "Next" at bounding box center [307, 141] width 12 height 12
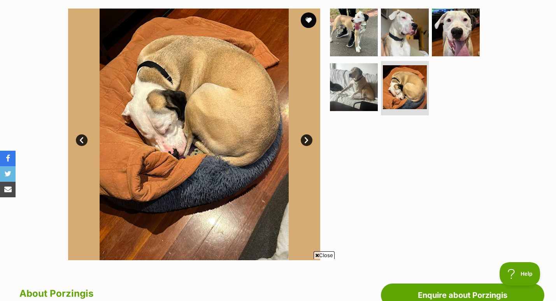
click at [306, 139] on link "Next" at bounding box center [307, 141] width 12 height 12
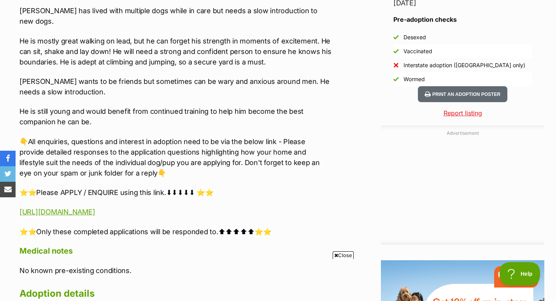
scroll to position [690, 0]
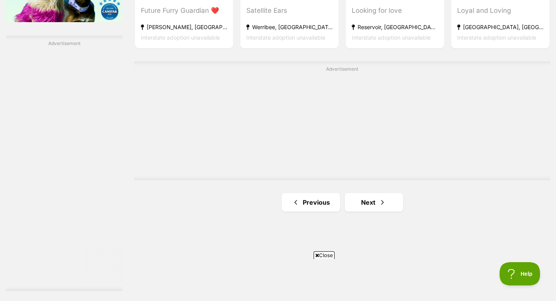
scroll to position [1348, 0]
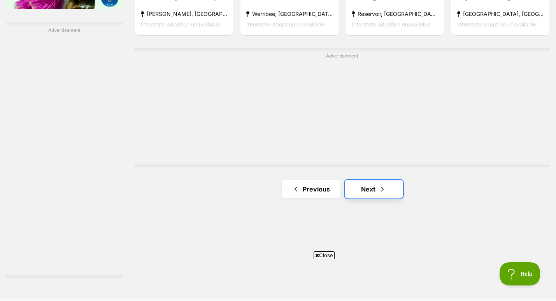
click at [375, 180] on link "Next" at bounding box center [374, 189] width 58 height 19
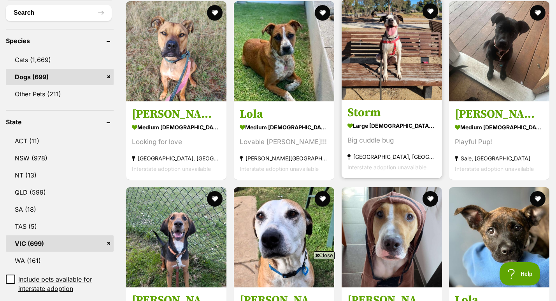
scroll to position [281, 0]
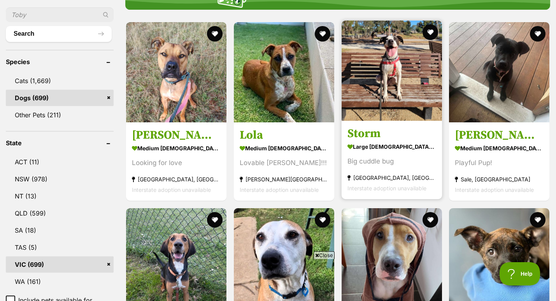
click at [366, 141] on section "large female Dog Big cuddle bug Deer Park, VIC Interstate adoption unavailable" at bounding box center [391, 167] width 89 height 52
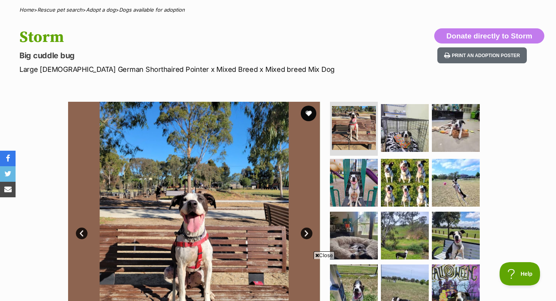
scroll to position [95, 0]
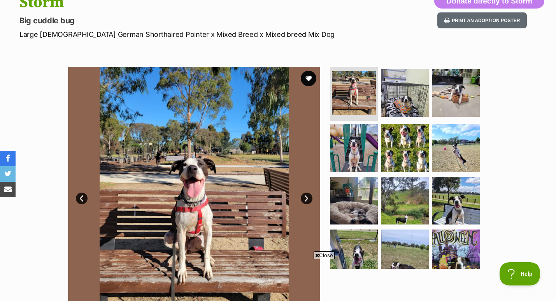
click at [428, 96] on ul at bounding box center [407, 168] width 159 height 202
click at [400, 99] on img at bounding box center [405, 93] width 50 height 50
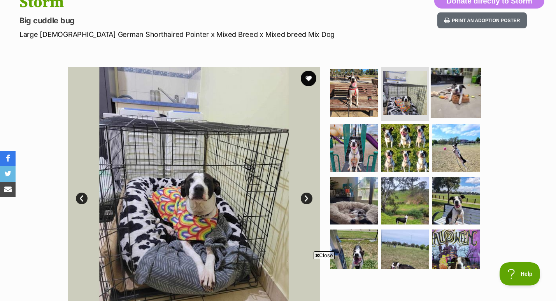
click at [445, 100] on img at bounding box center [455, 93] width 50 height 50
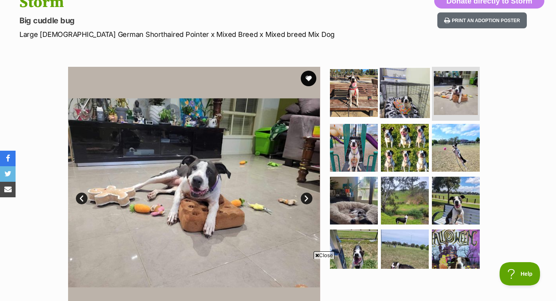
click at [395, 91] on img at bounding box center [405, 93] width 50 height 50
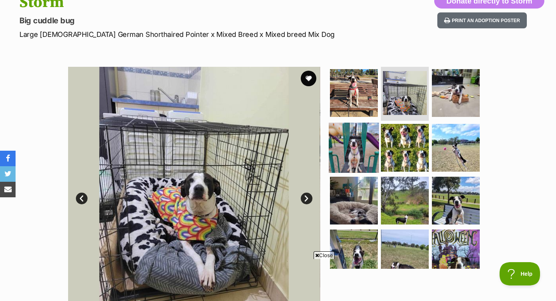
click at [360, 140] on img at bounding box center [354, 148] width 50 height 50
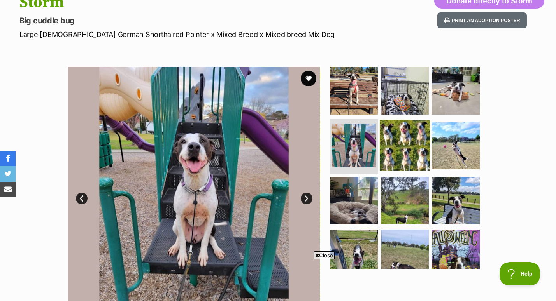
click at [394, 144] on img at bounding box center [405, 146] width 50 height 50
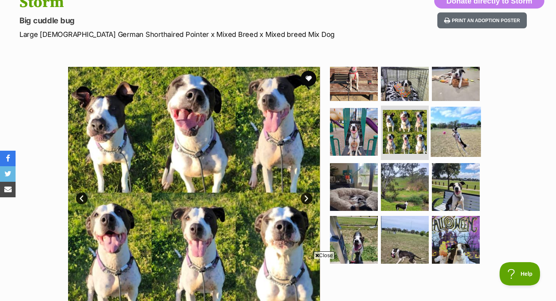
click at [447, 147] on img at bounding box center [455, 132] width 50 height 50
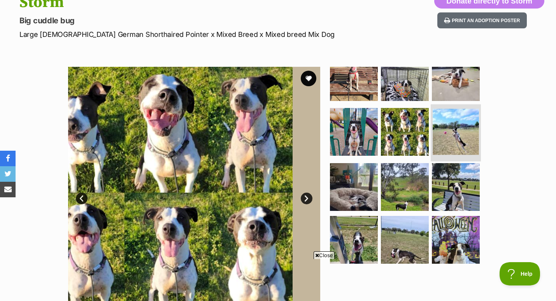
scroll to position [16, 0]
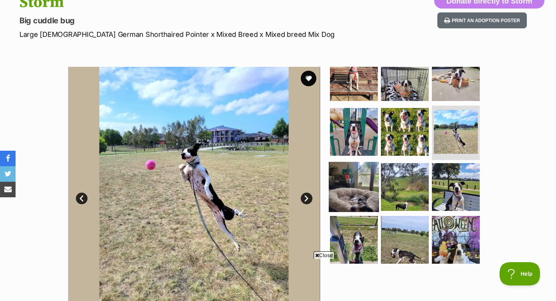
click at [355, 185] on img at bounding box center [354, 187] width 50 height 50
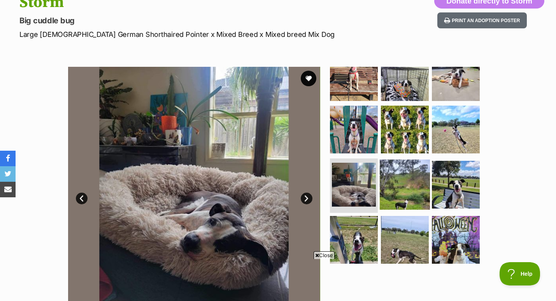
click at [404, 199] on img at bounding box center [405, 185] width 50 height 50
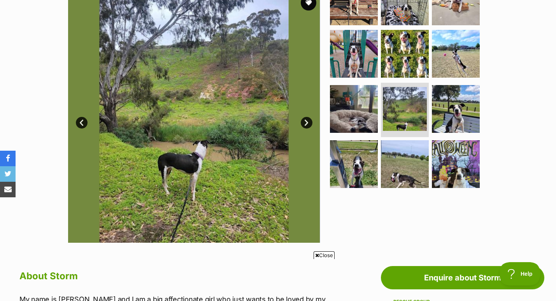
scroll to position [171, 0]
click at [306, 122] on link "Next" at bounding box center [307, 123] width 12 height 12
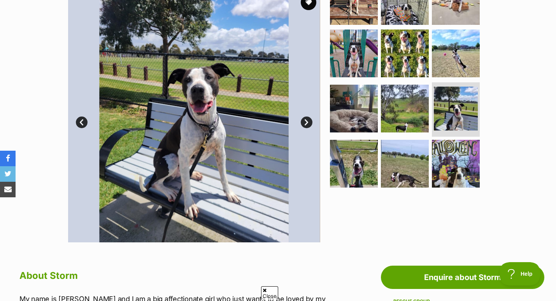
scroll to position [0, 0]
click at [306, 122] on link "Next" at bounding box center [307, 123] width 12 height 12
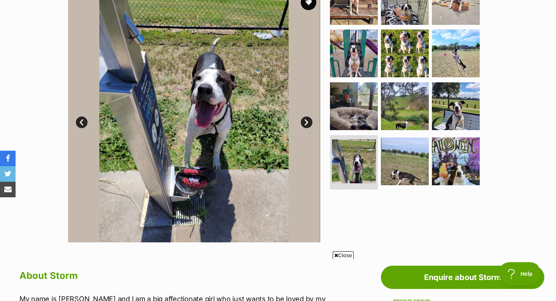
click at [306, 122] on link "Next" at bounding box center [307, 123] width 12 height 12
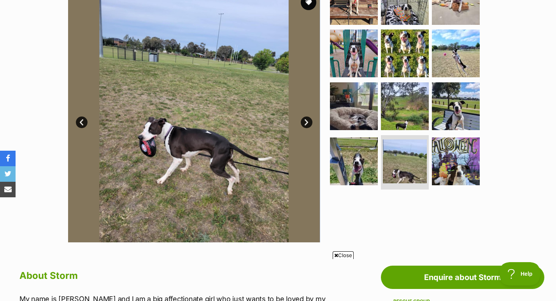
click at [306, 122] on link "Next" at bounding box center [307, 123] width 12 height 12
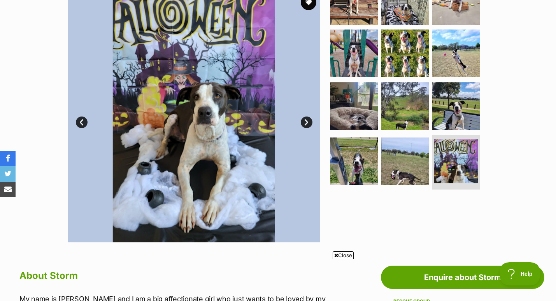
click at [306, 122] on link "Next" at bounding box center [307, 123] width 12 height 12
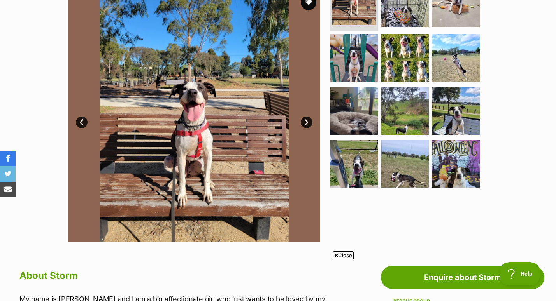
click at [82, 120] on link "Prev" at bounding box center [82, 123] width 12 height 12
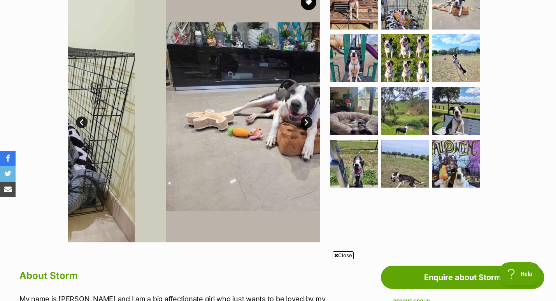
scroll to position [11, 0]
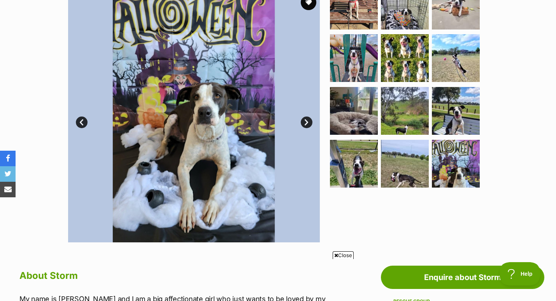
click at [307, 123] on link "Next" at bounding box center [307, 123] width 12 height 12
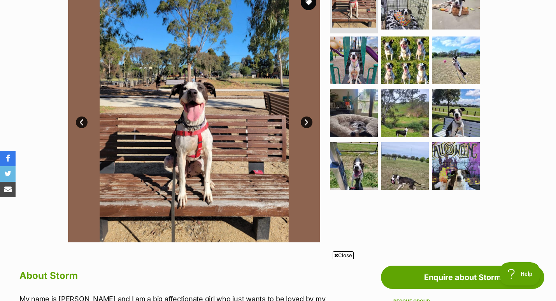
click at [45, 95] on div "Available 1 of 12 images 1 of 12 images 1 of 12 images 1 of 12 images 1 of 12 i…" at bounding box center [278, 111] width 556 height 264
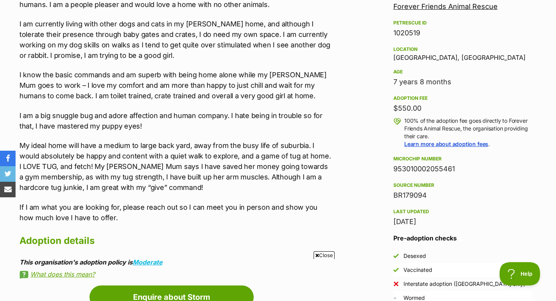
scroll to position [470, 0]
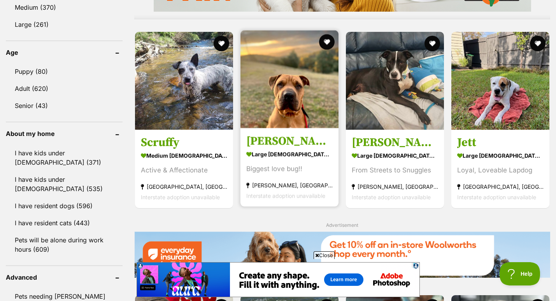
scroll to position [775, 0]
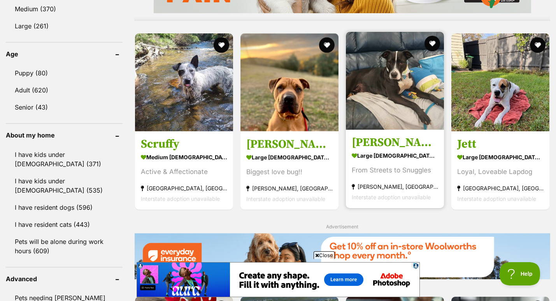
click at [366, 150] on strong "large [DEMOGRAPHIC_DATA] Dog" at bounding box center [395, 155] width 86 height 11
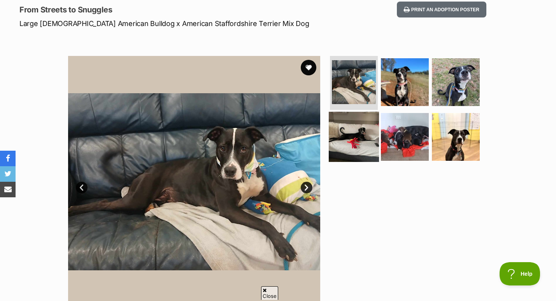
scroll to position [103, 0]
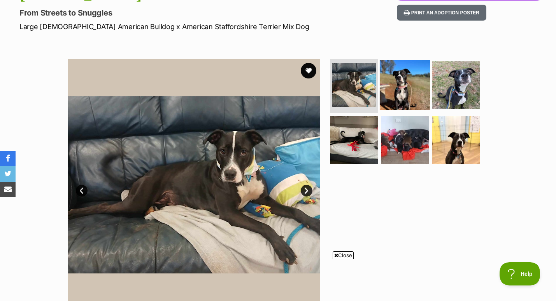
click at [384, 98] on img at bounding box center [405, 85] width 50 height 50
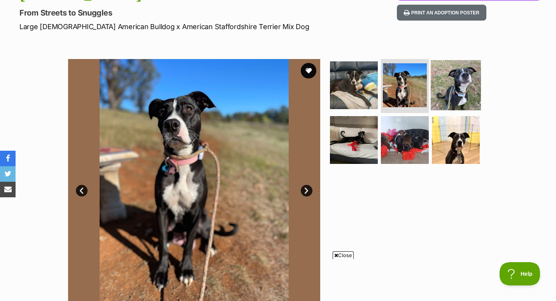
click at [446, 92] on img at bounding box center [455, 85] width 50 height 50
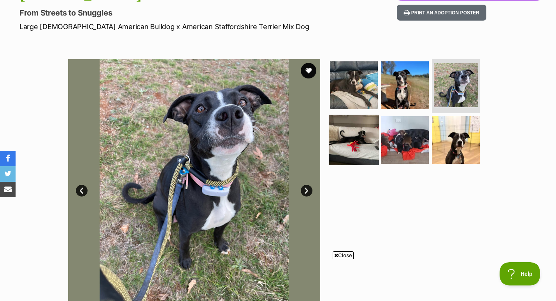
click at [352, 140] on img at bounding box center [354, 140] width 50 height 50
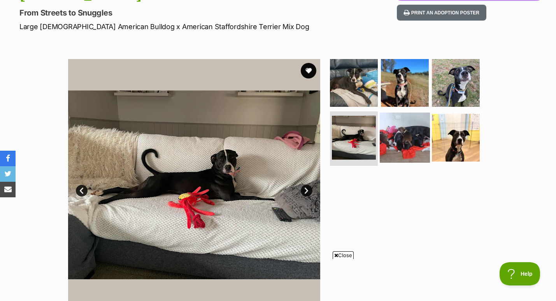
click at [398, 150] on img at bounding box center [405, 138] width 50 height 50
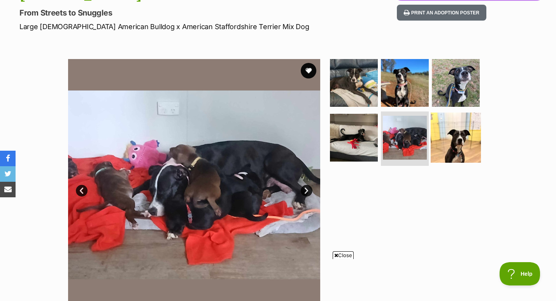
click at [447, 136] on img at bounding box center [455, 138] width 50 height 50
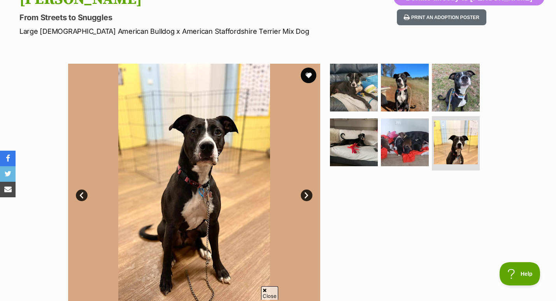
scroll to position [100, 0]
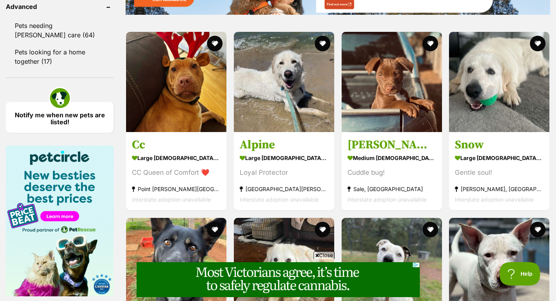
scroll to position [1048, 0]
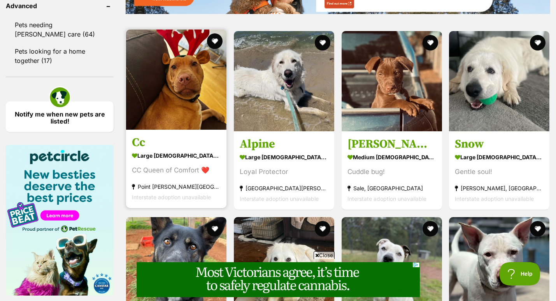
click at [188, 165] on div "CC Queen of Comfort ❤️" at bounding box center [176, 170] width 89 height 10
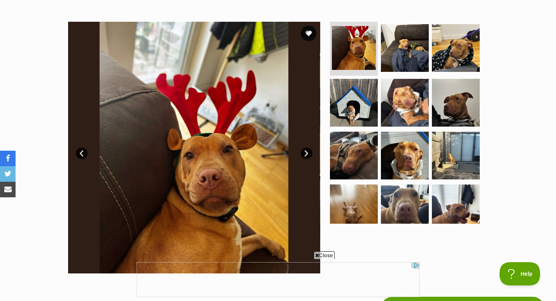
scroll to position [142, 0]
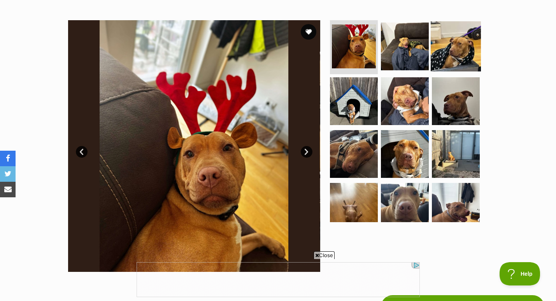
click at [442, 54] on img at bounding box center [455, 46] width 50 height 50
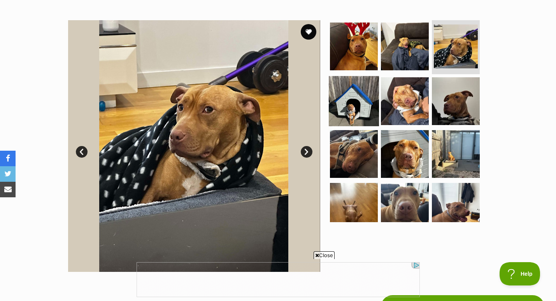
click at [355, 98] on img at bounding box center [354, 101] width 50 height 50
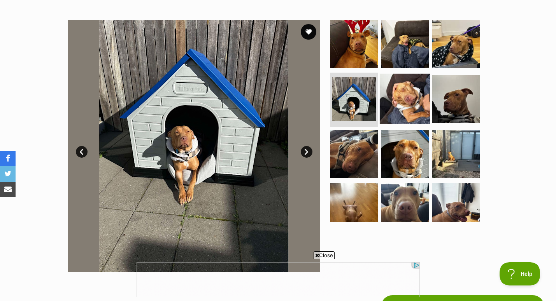
click at [408, 110] on img at bounding box center [405, 99] width 50 height 50
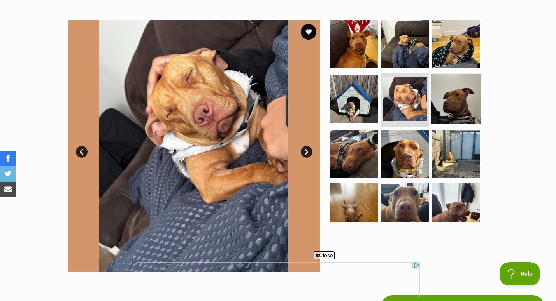
click at [453, 98] on img at bounding box center [455, 99] width 50 height 50
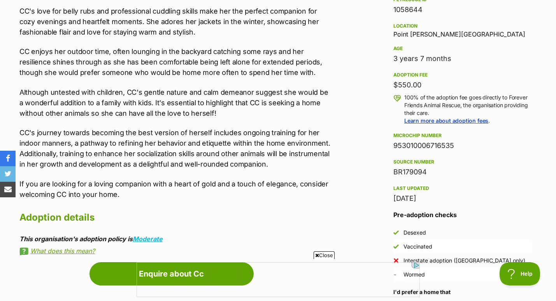
scroll to position [535, 0]
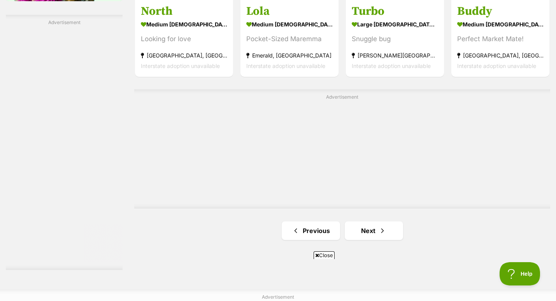
scroll to position [1359, 0]
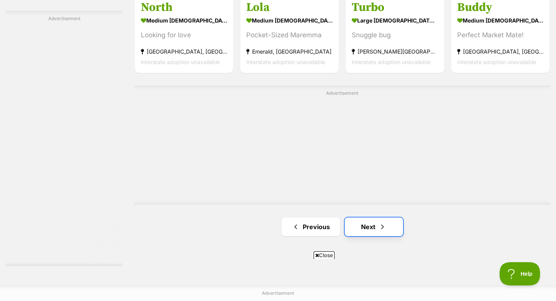
click at [377, 218] on link "Next" at bounding box center [374, 227] width 58 height 19
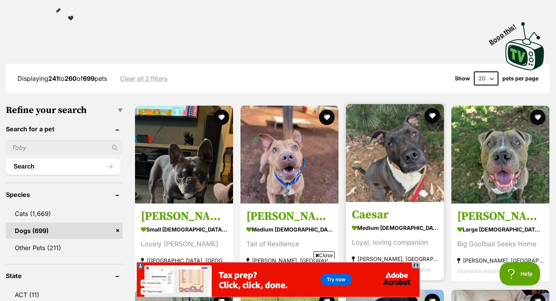
scroll to position [143, 0]
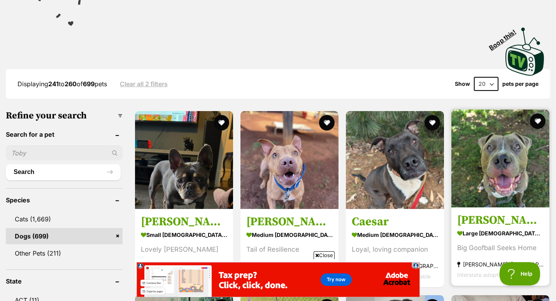
click at [477, 213] on h3 "[PERSON_NAME]" at bounding box center [500, 220] width 86 height 15
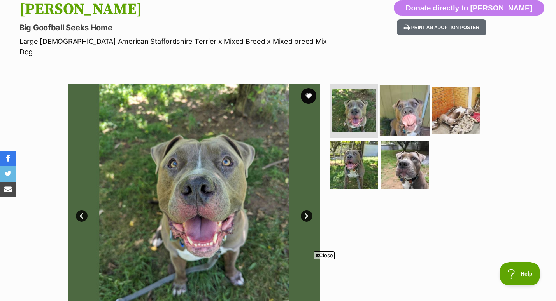
click at [402, 114] on img at bounding box center [405, 110] width 50 height 50
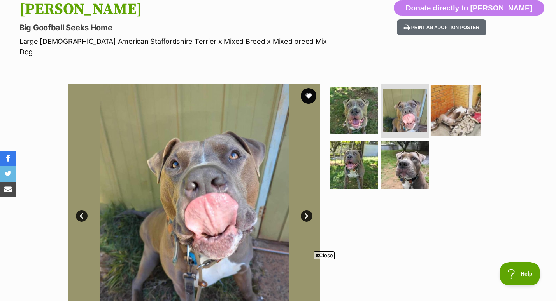
click at [447, 111] on img at bounding box center [455, 110] width 50 height 50
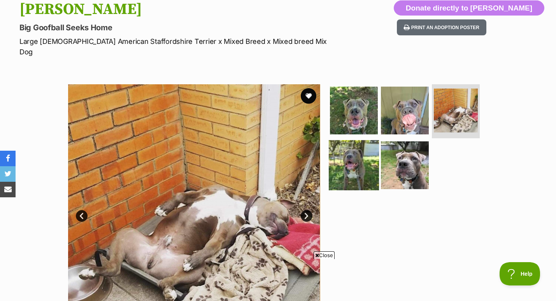
click at [356, 150] on img at bounding box center [354, 165] width 50 height 50
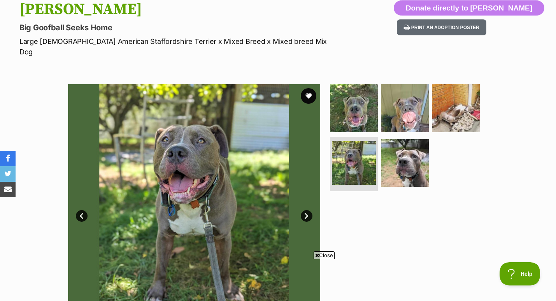
click at [431, 147] on ul at bounding box center [407, 139] width 159 height 110
click at [415, 148] on img at bounding box center [405, 163] width 50 height 50
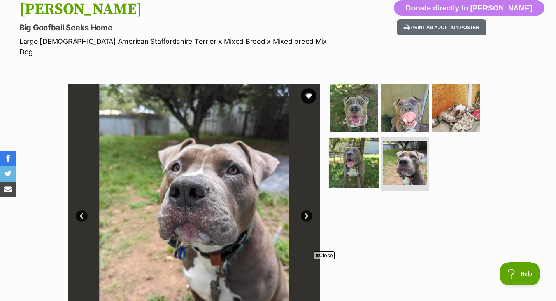
click at [350, 155] on img at bounding box center [354, 163] width 50 height 50
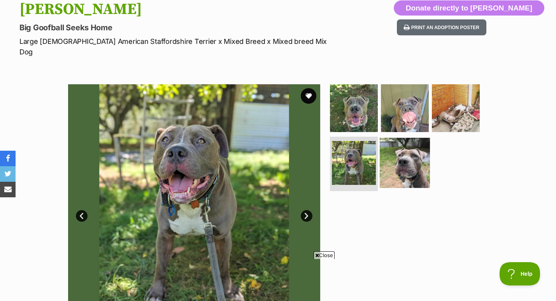
click at [411, 152] on img at bounding box center [405, 163] width 50 height 50
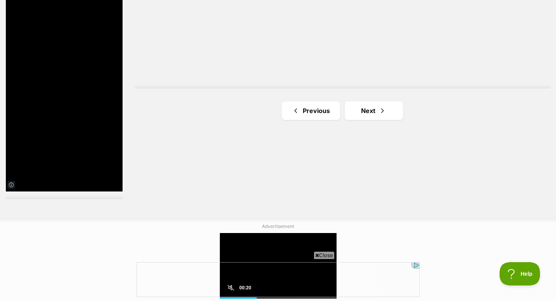
scroll to position [1428, 0]
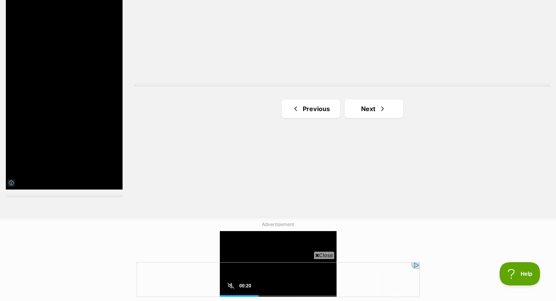
click at [371, 100] on link "Next" at bounding box center [374, 109] width 58 height 19
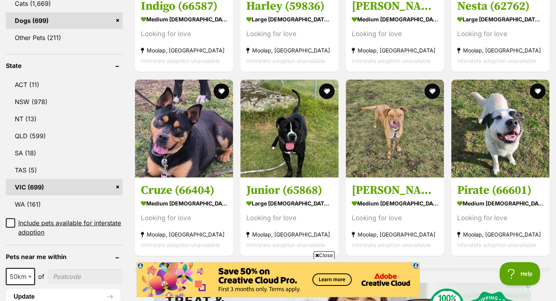
scroll to position [360, 0]
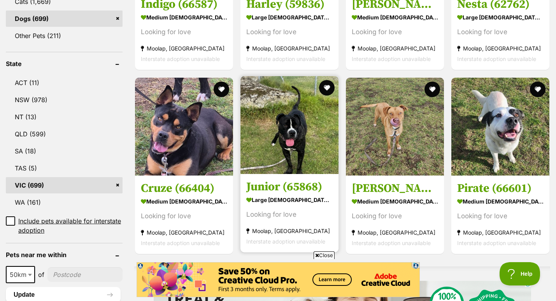
click at [310, 107] on img at bounding box center [289, 125] width 98 height 98
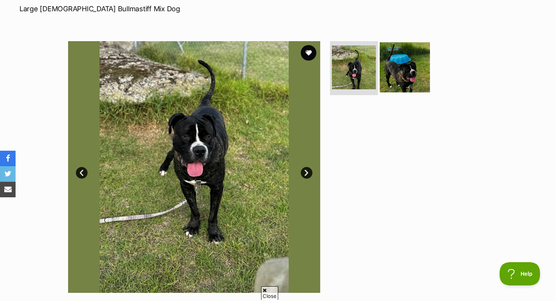
click at [390, 74] on img at bounding box center [405, 67] width 50 height 50
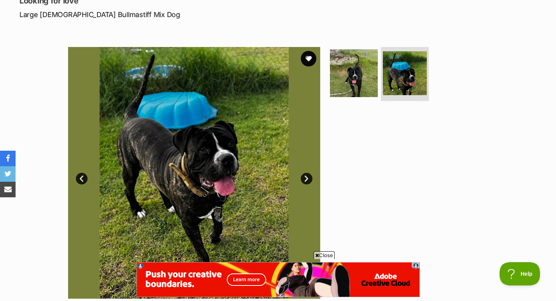
scroll to position [116, 0]
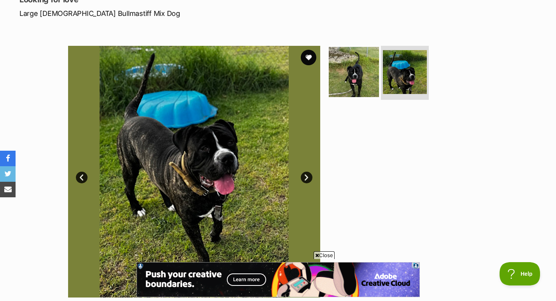
click at [344, 89] on img at bounding box center [354, 72] width 50 height 50
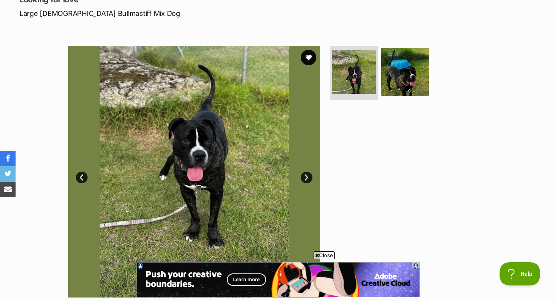
click at [211, 166] on img at bounding box center [194, 172] width 252 height 252
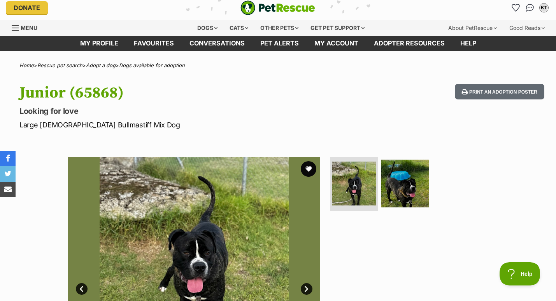
scroll to position [0, 0]
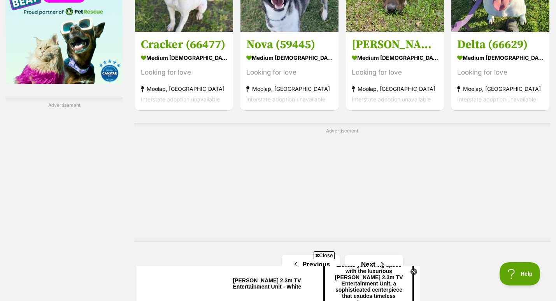
scroll to position [1274, 0]
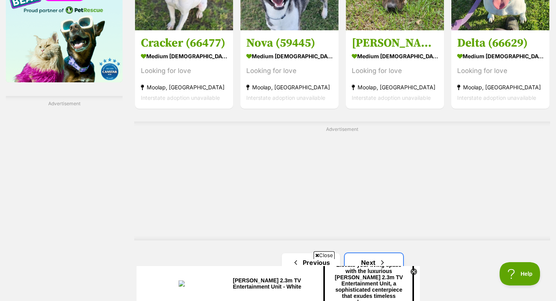
click at [372, 254] on link "Next" at bounding box center [374, 263] width 58 height 19
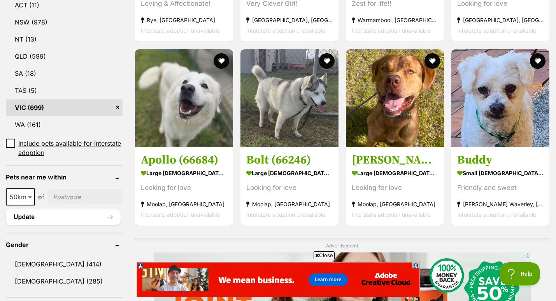
scroll to position [435, 0]
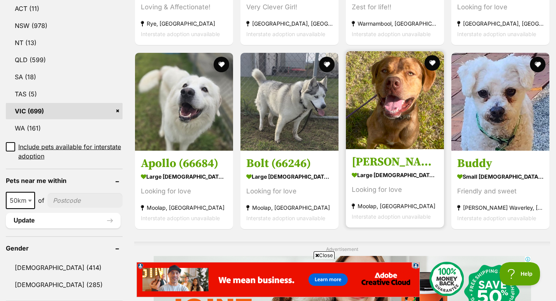
click at [395, 185] on div "Looking for love" at bounding box center [395, 190] width 86 height 10
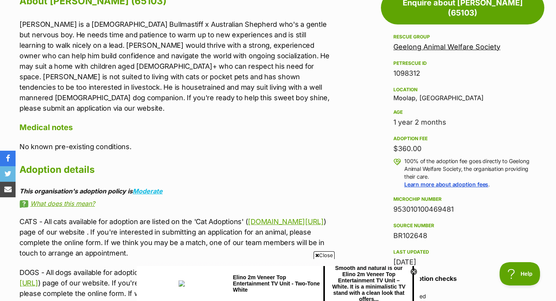
scroll to position [440, 0]
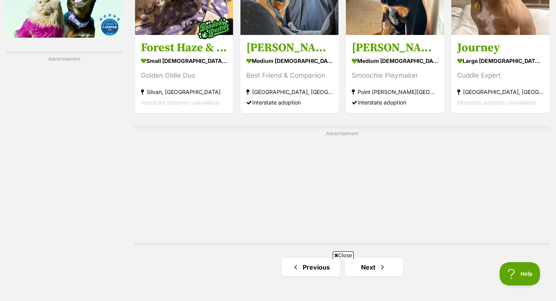
scroll to position [1267, 0]
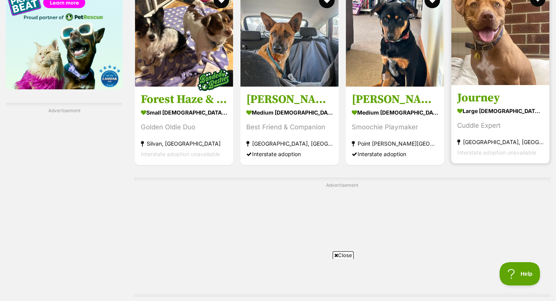
click at [493, 121] on div "Cuddle Expert" at bounding box center [500, 126] width 86 height 10
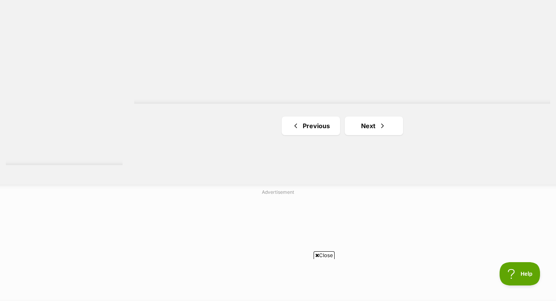
scroll to position [1461, 0]
click at [360, 116] on link "Next" at bounding box center [374, 125] width 58 height 19
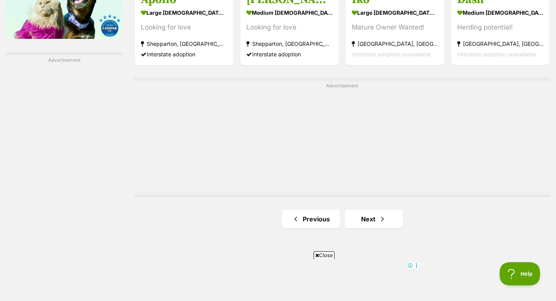
scroll to position [1319, 0]
